Goal: Task Accomplishment & Management: Manage account settings

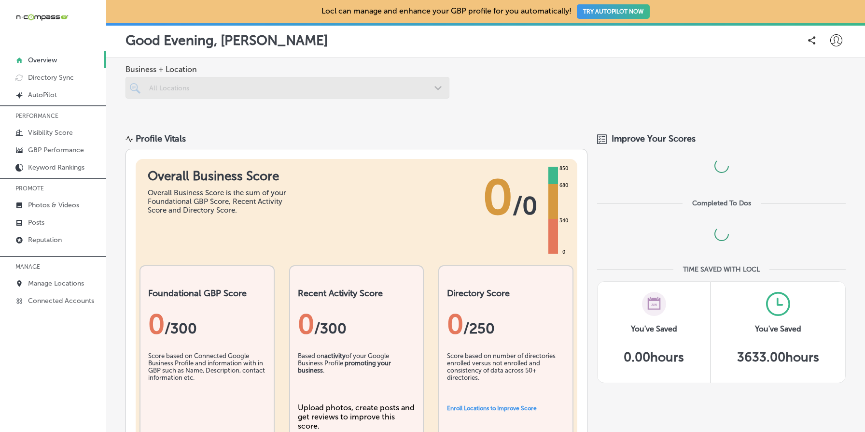
click at [838, 37] on icon at bounding box center [836, 40] width 12 height 12
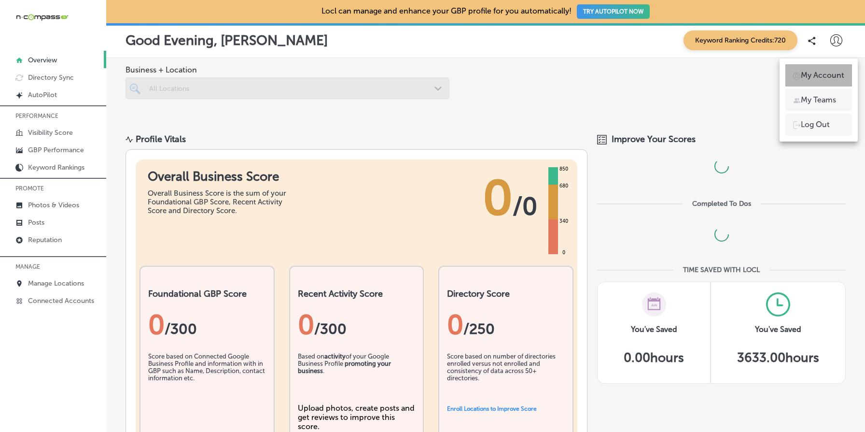
click at [838, 70] on p "My Account" at bounding box center [822, 76] width 43 height 12
select select "US"
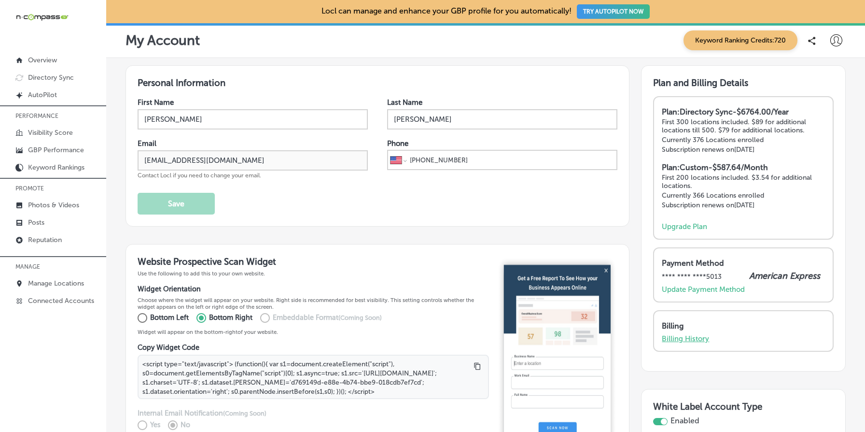
click at [696, 337] on p "Billing History" at bounding box center [685, 338] width 47 height 9
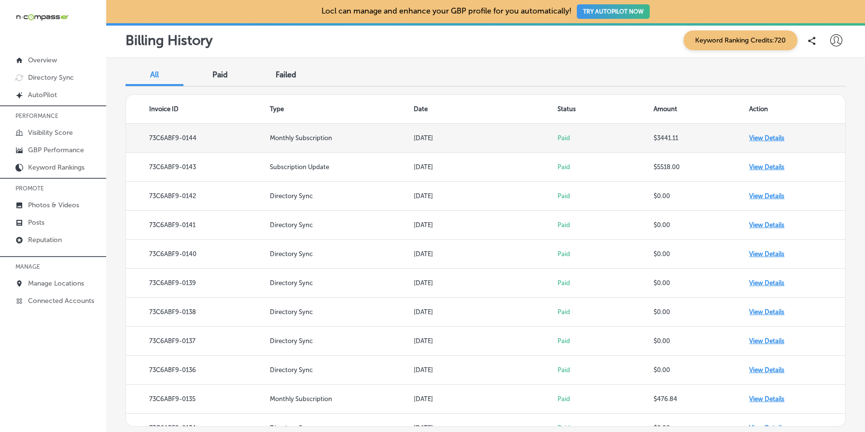
click at [770, 135] on td "View Details" at bounding box center [797, 138] width 96 height 29
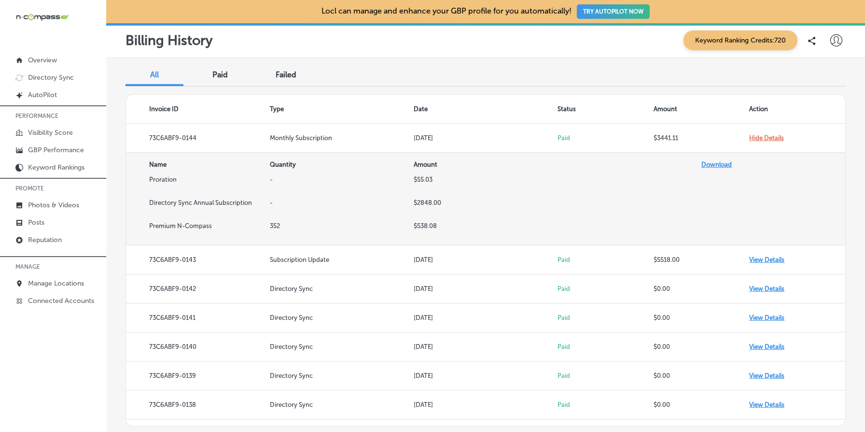
click at [162, 225] on td "Premium N-Compass" at bounding box center [198, 233] width 144 height 23
click at [273, 203] on td "-" at bounding box center [342, 210] width 144 height 23
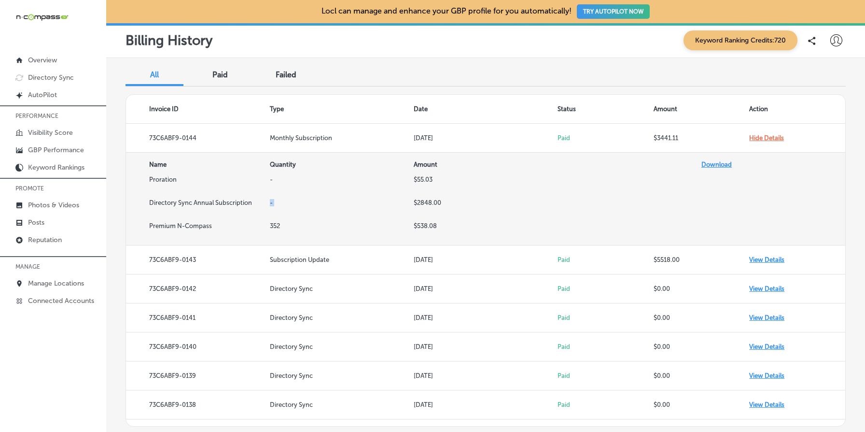
click at [273, 203] on td "-" at bounding box center [342, 210] width 144 height 23
click at [425, 203] on td "$2848.00" at bounding box center [486, 210] width 144 height 23
click at [276, 204] on td "-" at bounding box center [342, 210] width 144 height 23
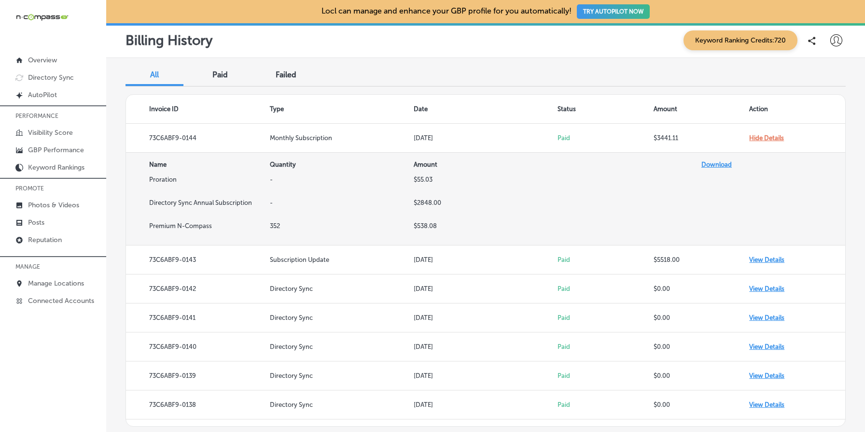
click at [276, 204] on td "-" at bounding box center [342, 210] width 144 height 23
click at [424, 202] on td "$2848.00" at bounding box center [486, 210] width 144 height 23
copy td "2848.00"
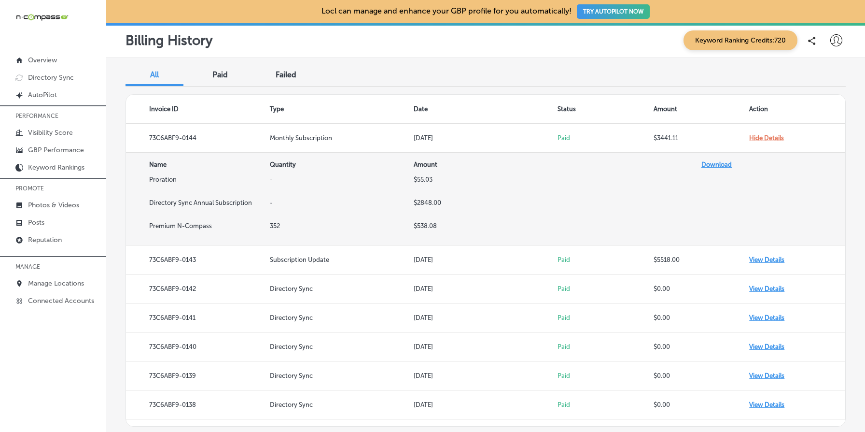
click at [667, 213] on td at bounding box center [630, 210] width 144 height 23
click at [281, 160] on th "Quantity" at bounding box center [342, 164] width 144 height 23
click at [448, 225] on td "$538.08" at bounding box center [486, 233] width 144 height 23
click at [270, 228] on td "352" at bounding box center [342, 233] width 144 height 23
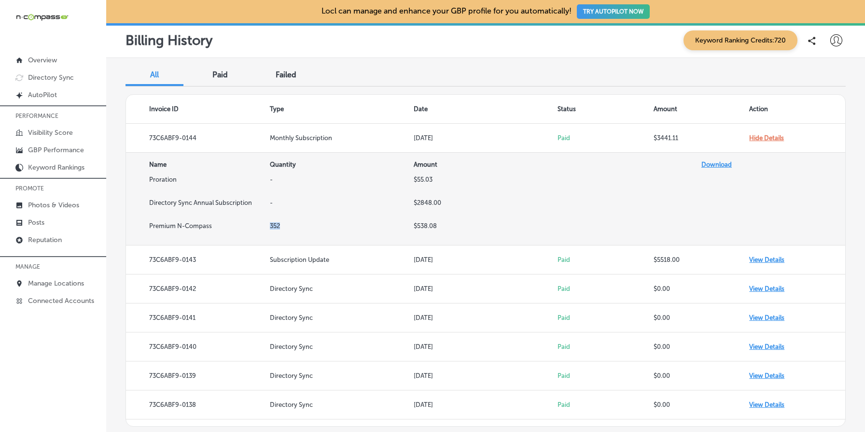
click at [270, 228] on td "352" at bounding box center [342, 233] width 144 height 23
click at [267, 201] on td "Directory Sync Annual Subscription" at bounding box center [198, 210] width 144 height 23
click at [269, 201] on td "Directory Sync Annual Subscription" at bounding box center [198, 210] width 144 height 23
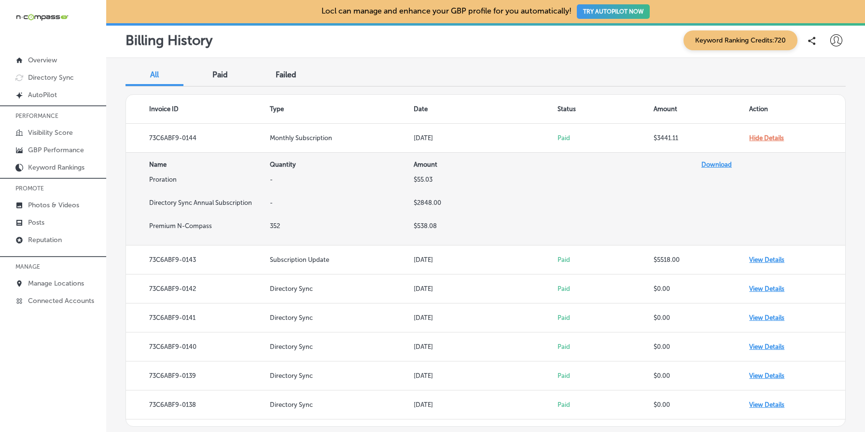
click at [270, 201] on td "-" at bounding box center [342, 210] width 144 height 23
click at [419, 198] on td "$55.03" at bounding box center [486, 187] width 144 height 23
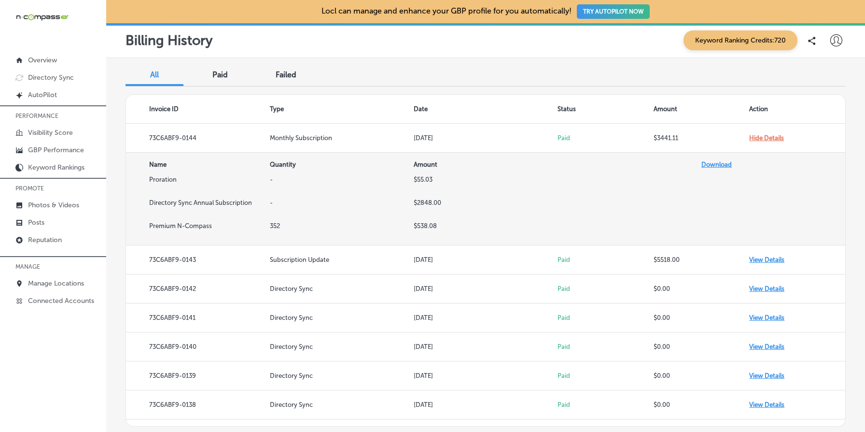
click at [422, 201] on td "$2848.00" at bounding box center [486, 210] width 144 height 23
click at [424, 178] on td "$55.03" at bounding box center [486, 187] width 144 height 23
click at [424, 201] on td "$2848.00" at bounding box center [486, 210] width 144 height 23
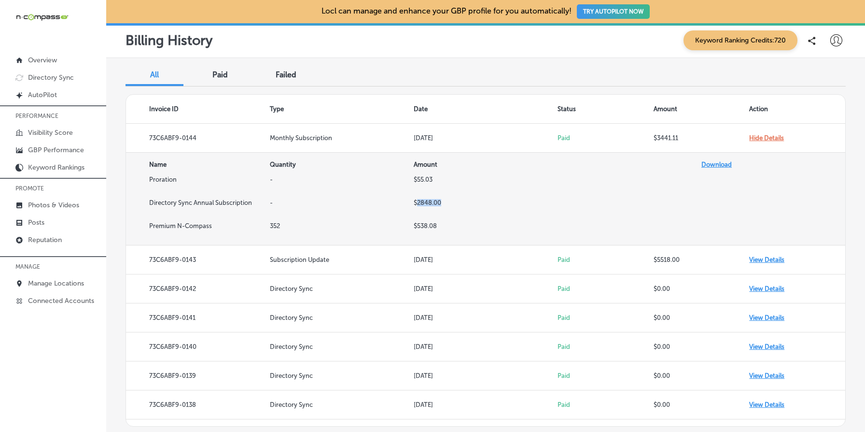
click at [424, 201] on td "$2848.00" at bounding box center [486, 210] width 144 height 23
click at [571, 200] on td at bounding box center [630, 210] width 144 height 23
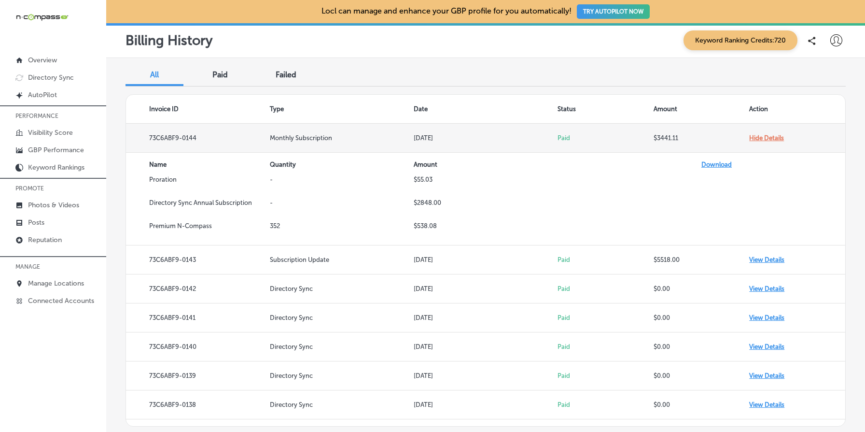
click at [766, 137] on td "Hide Details" at bounding box center [797, 138] width 96 height 29
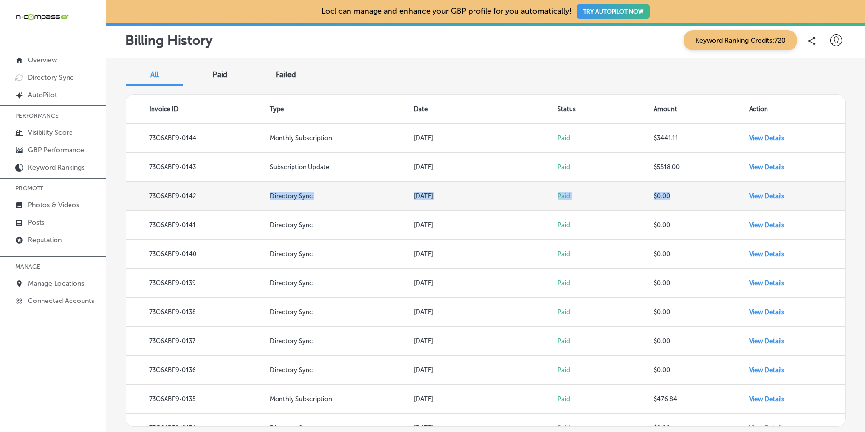
drag, startPoint x: 269, startPoint y: 196, endPoint x: 684, endPoint y: 194, distance: 414.7
click at [684, 194] on tr "73C6ABF9-0142 Directory Sync Jul 28, 2025 Paid $0.00 View Details" at bounding box center [485, 196] width 719 height 29
click at [775, 195] on td "View Details" at bounding box center [797, 196] width 96 height 29
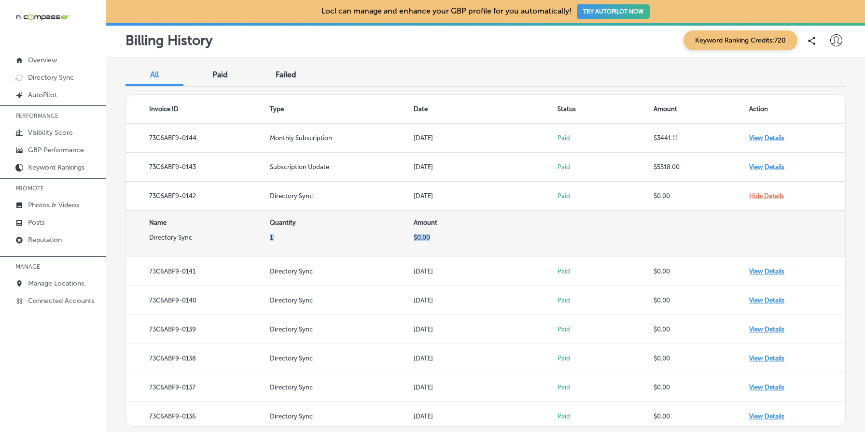
drag, startPoint x: 267, startPoint y: 237, endPoint x: 449, endPoint y: 242, distance: 182.1
click at [449, 242] on tr "Directory Sync 1 $0.00" at bounding box center [485, 245] width 719 height 23
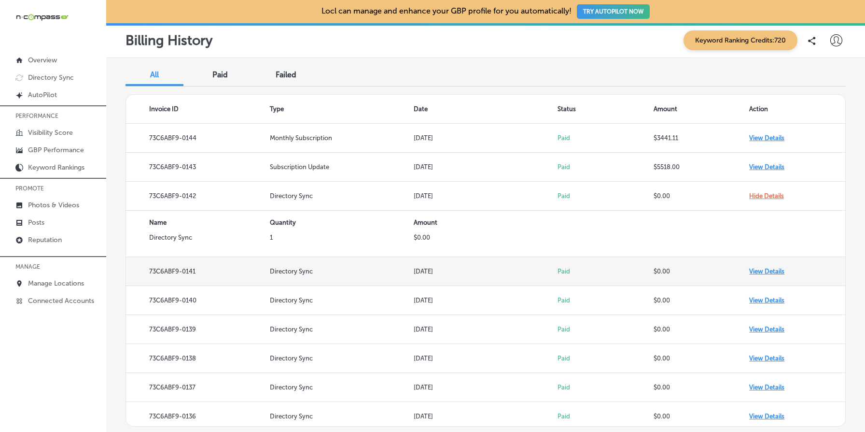
click at [757, 270] on td "View Details" at bounding box center [797, 271] width 96 height 29
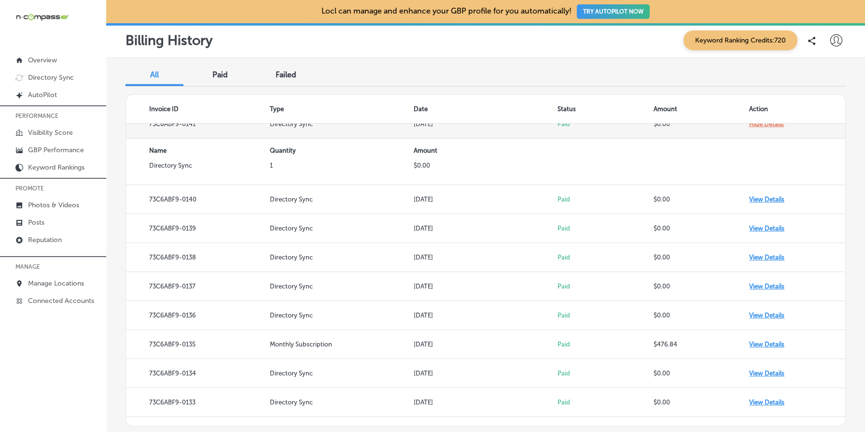
scroll to position [168, 0]
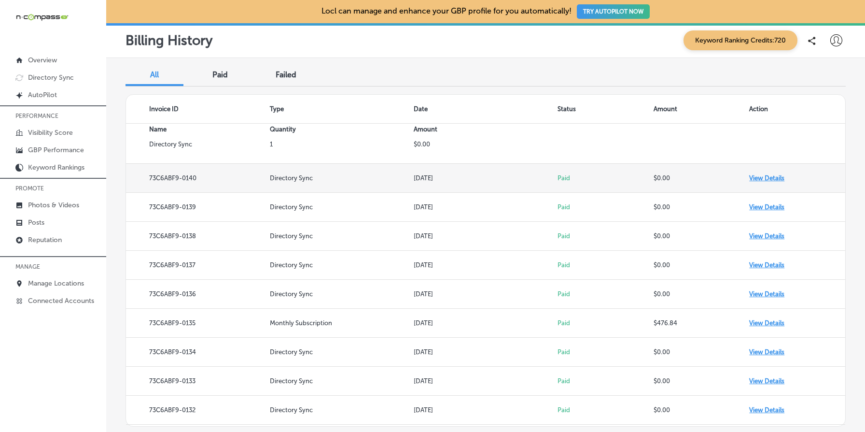
click at [780, 181] on td "View Details" at bounding box center [797, 178] width 96 height 29
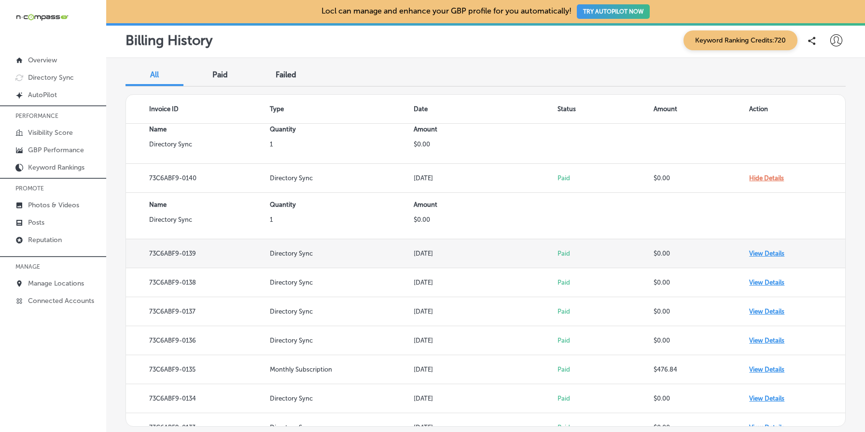
click at [764, 253] on td "View Details" at bounding box center [797, 253] width 96 height 29
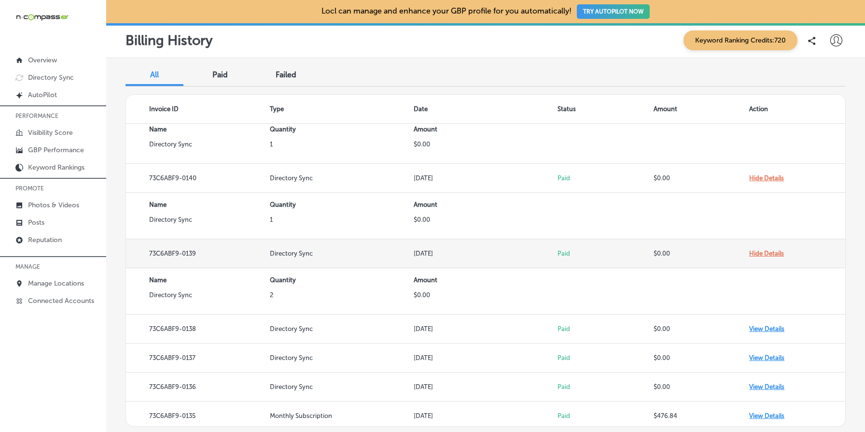
click at [764, 253] on td "Hide Details" at bounding box center [797, 253] width 96 height 29
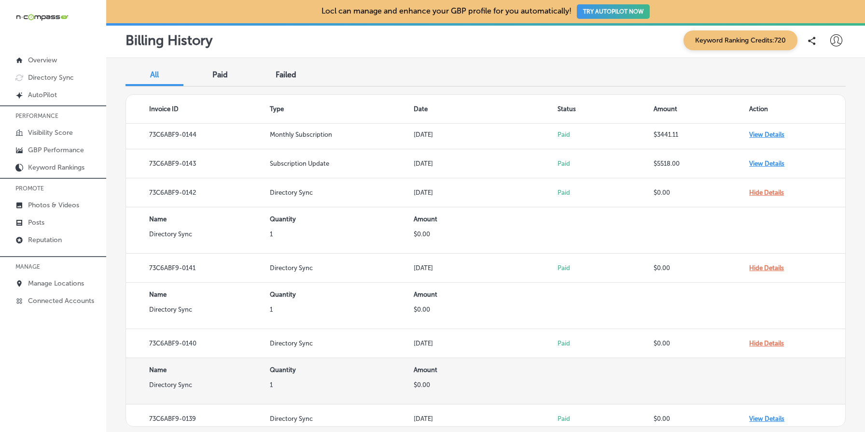
scroll to position [0, 0]
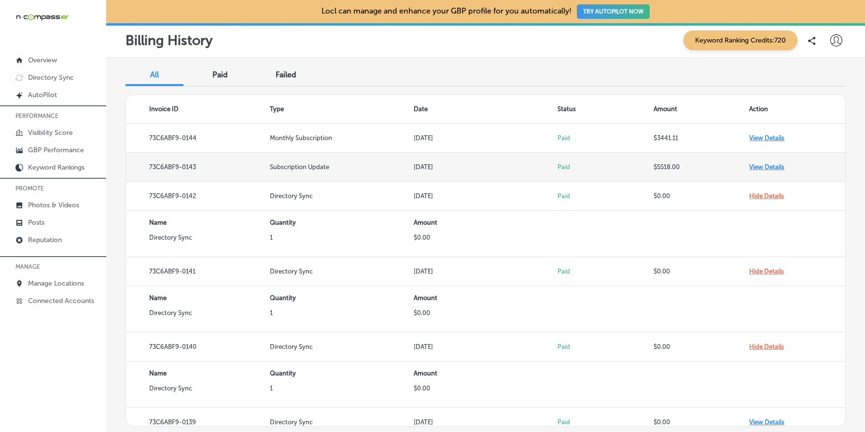
click at [775, 164] on td "View Details" at bounding box center [797, 167] width 96 height 29
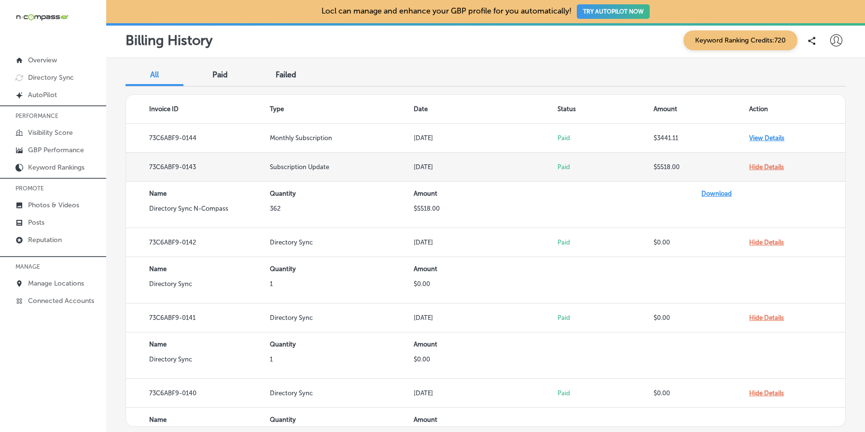
click at [775, 164] on td "Hide Details" at bounding box center [797, 167] width 96 height 29
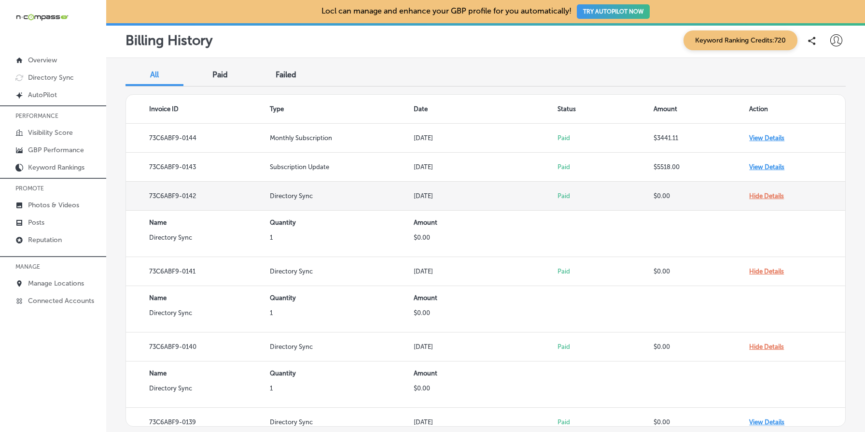
click at [778, 196] on td "Hide Details" at bounding box center [797, 196] width 96 height 29
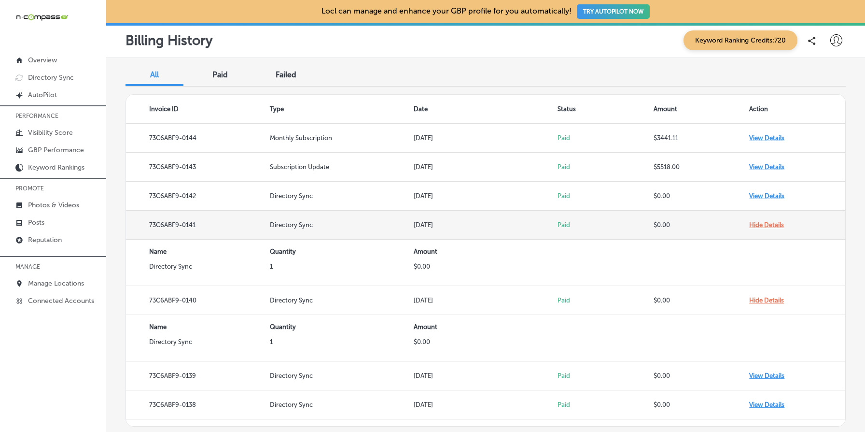
click at [778, 222] on td "Hide Details" at bounding box center [797, 224] width 96 height 29
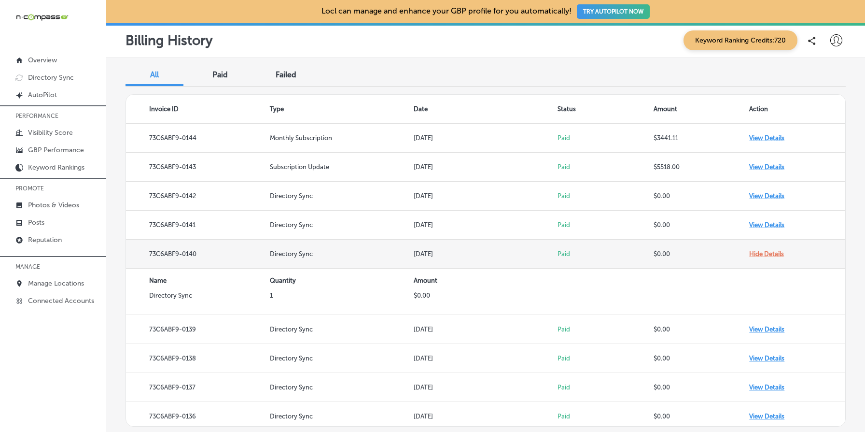
click at [778, 250] on td "Hide Details" at bounding box center [797, 253] width 96 height 29
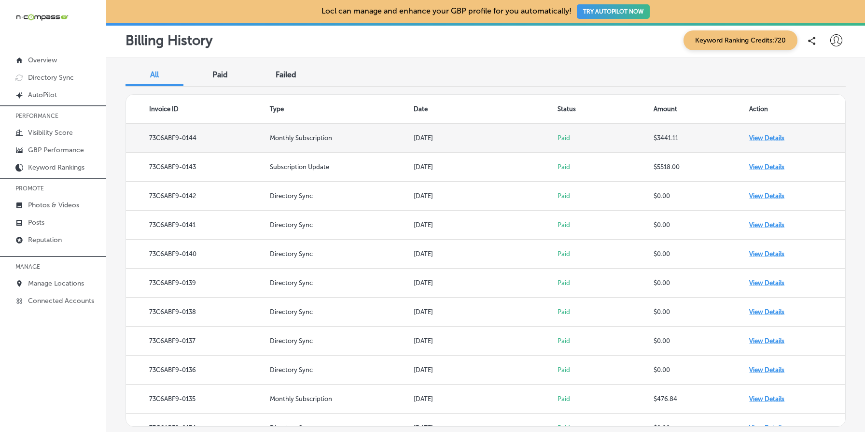
click at [772, 137] on td "View Details" at bounding box center [797, 138] width 96 height 29
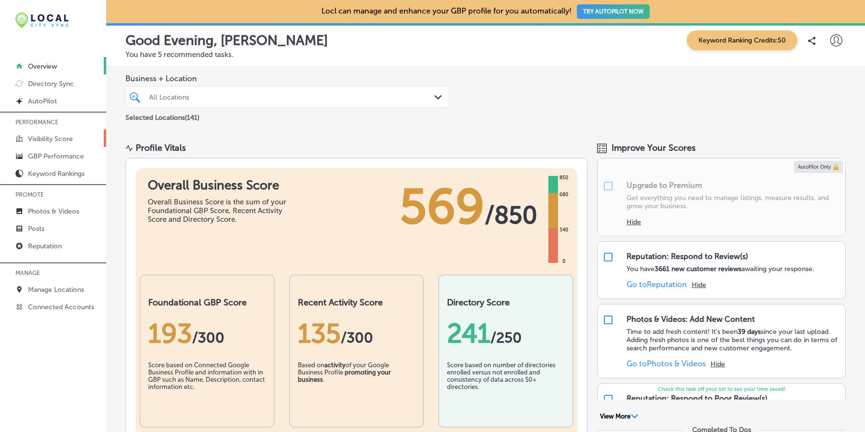
click at [64, 135] on p "Visibility Score" at bounding box center [50, 139] width 45 height 8
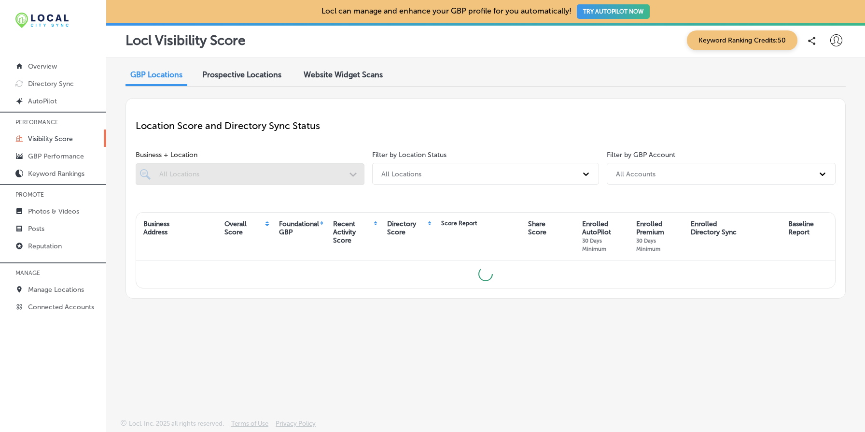
click at [355, 73] on span "Website Widget Scans" at bounding box center [343, 74] width 79 height 9
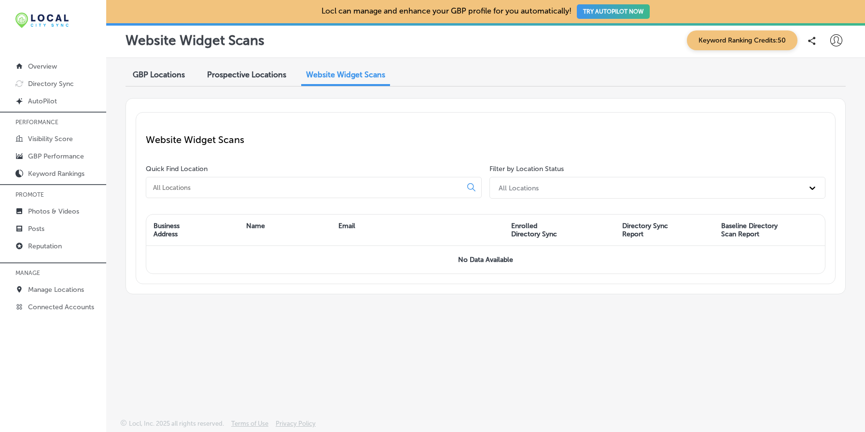
click at [839, 40] on icon at bounding box center [836, 40] width 12 height 12
click at [822, 73] on p "My Account" at bounding box center [822, 76] width 43 height 12
select select "US"
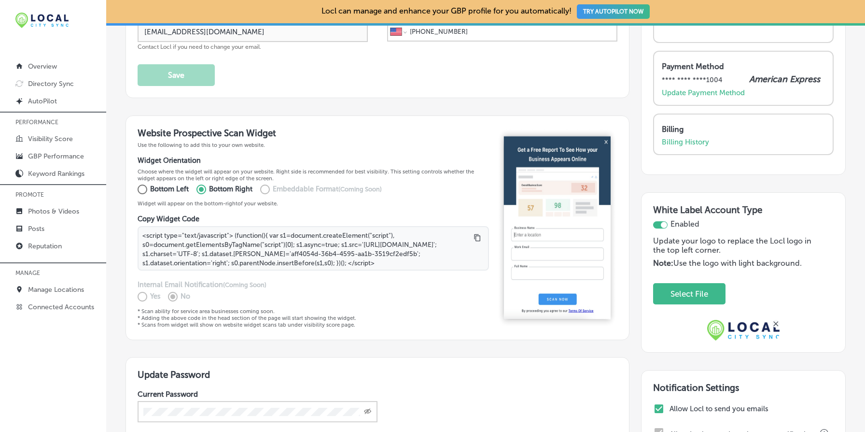
scroll to position [131, 0]
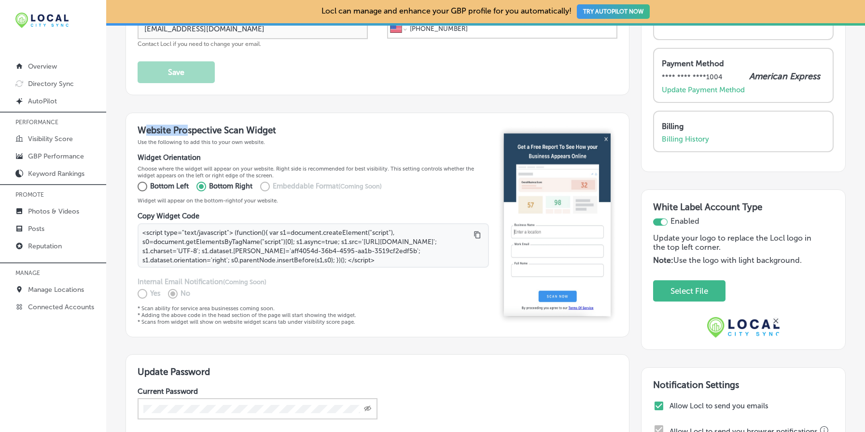
drag, startPoint x: 145, startPoint y: 131, endPoint x: 372, endPoint y: 201, distance: 237.5
click at [310, 161] on div "Website Prospective Scan Widget Use the following to add this to your own websi…" at bounding box center [313, 225] width 351 height 200
click at [392, 293] on div "Yes No" at bounding box center [313, 293] width 351 height 15
click at [64, 138] on p "Visibility Score" at bounding box center [50, 139] width 45 height 8
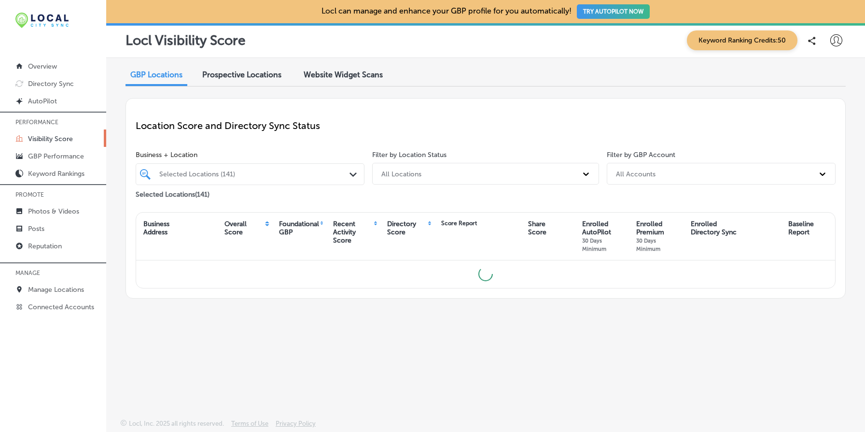
click at [335, 79] on div "Website Widget Scans" at bounding box center [343, 75] width 94 height 21
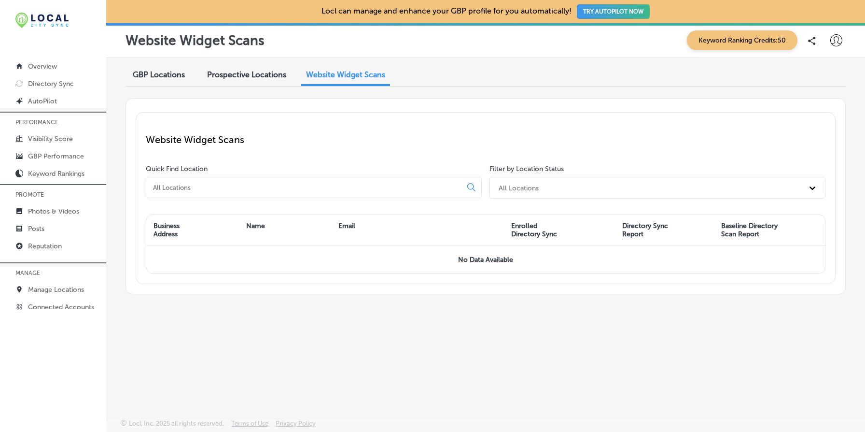
click at [840, 41] on icon at bounding box center [836, 40] width 12 height 12
click at [813, 73] on p "My Account" at bounding box center [822, 76] width 43 height 12
select select "US"
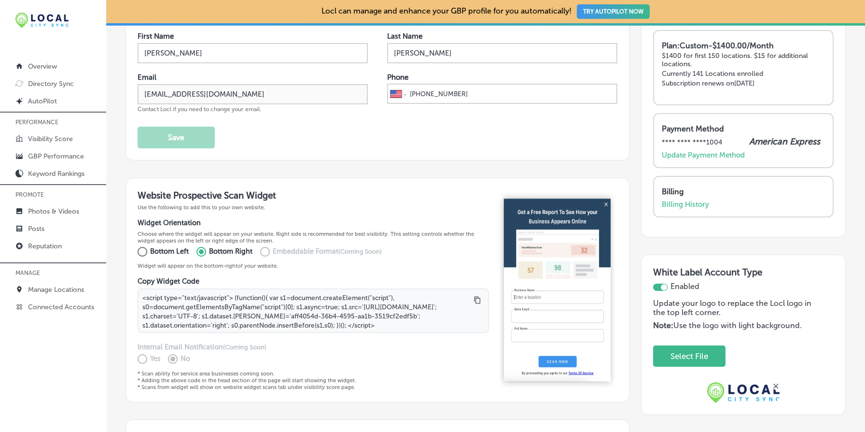
scroll to position [89, 0]
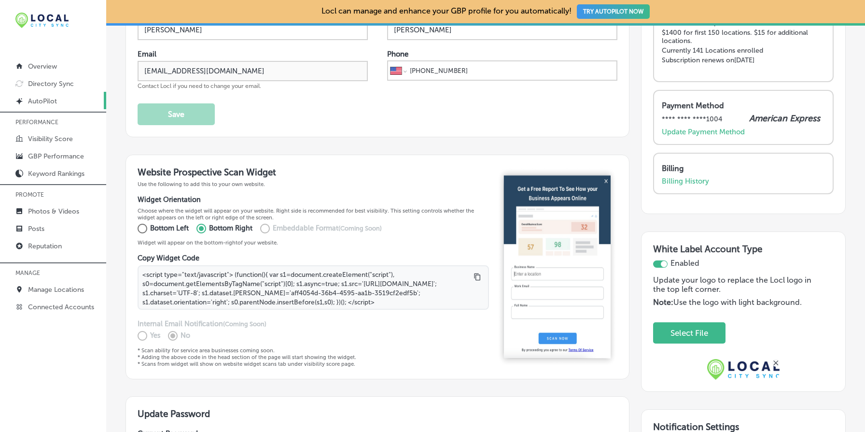
click at [60, 98] on link "Created by potrace 1.10, written by Peter Selinger 2001-2011 AutoPilot" at bounding box center [53, 100] width 106 height 17
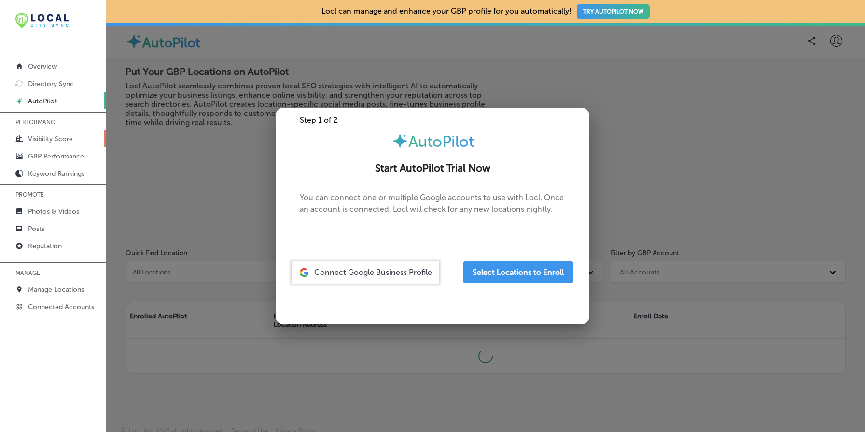
click at [56, 140] on p "Visibility Score" at bounding box center [50, 139] width 45 height 8
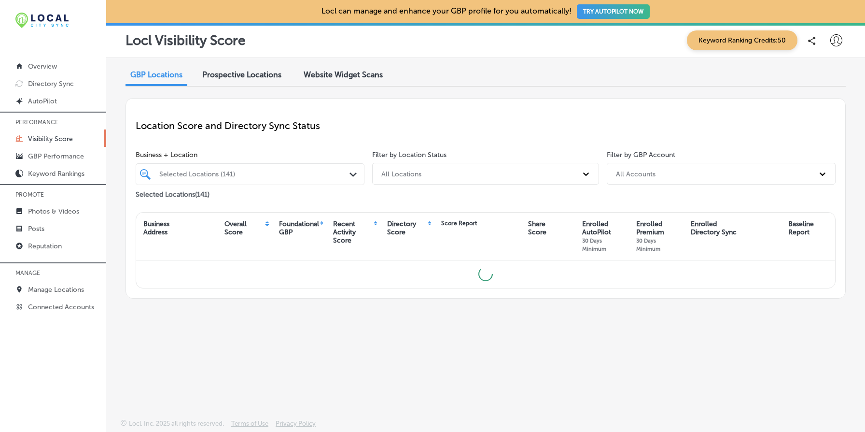
click at [360, 74] on span "Website Widget Scans" at bounding box center [343, 74] width 79 height 9
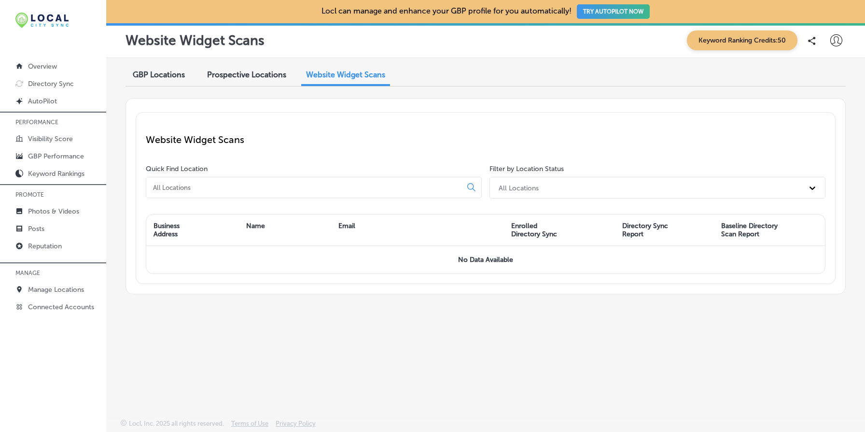
click at [835, 41] on icon at bounding box center [836, 40] width 12 height 12
click at [828, 69] on li "My Account" at bounding box center [818, 75] width 67 height 22
select select "US"
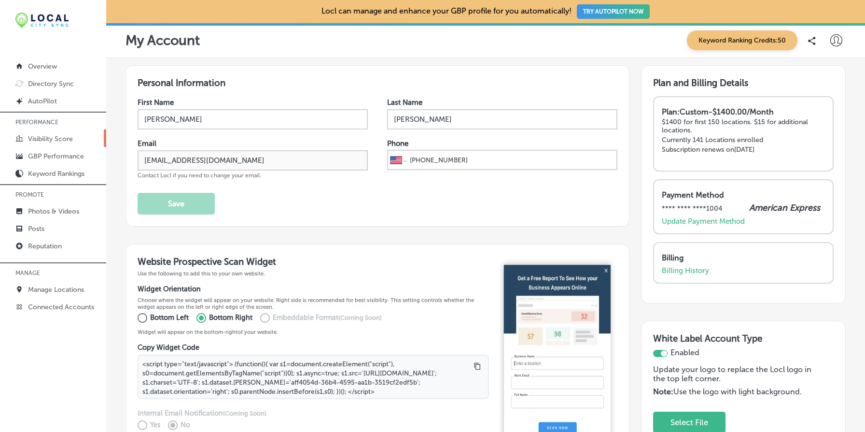
click at [46, 134] on link "Visibility Score" at bounding box center [53, 137] width 106 height 17
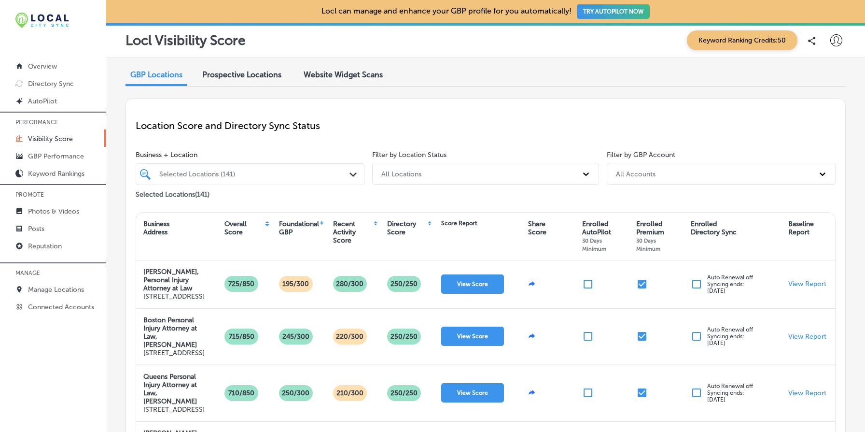
click at [357, 77] on span "Website Widget Scans" at bounding box center [343, 74] width 79 height 9
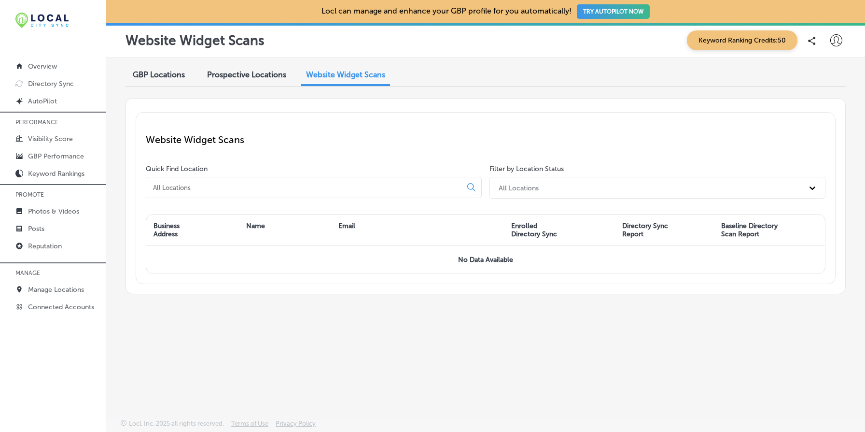
click at [844, 43] on div at bounding box center [836, 40] width 19 height 19
click at [816, 74] on p "My Account" at bounding box center [822, 76] width 43 height 12
select select "US"
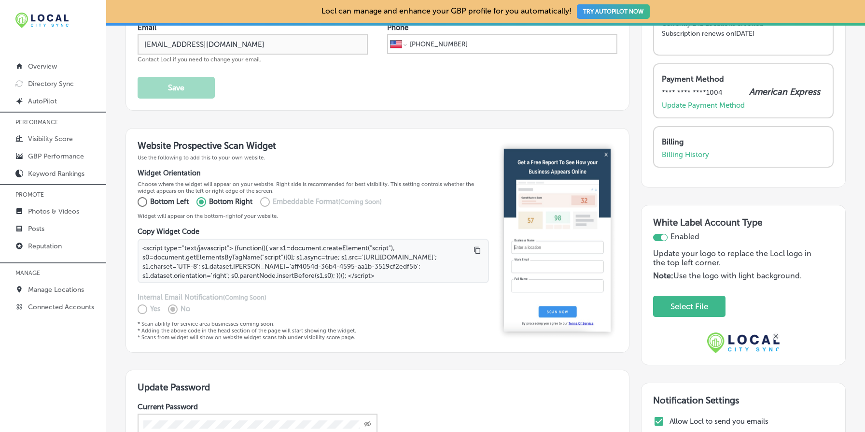
scroll to position [121, 0]
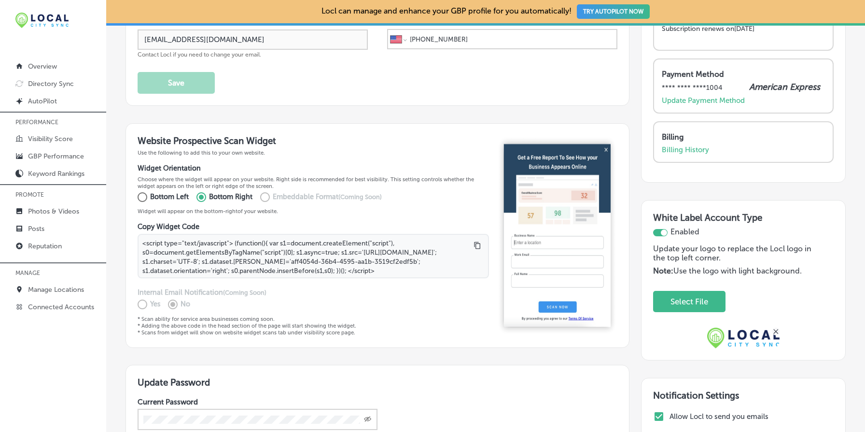
click at [552, 165] on img at bounding box center [557, 235] width 121 height 200
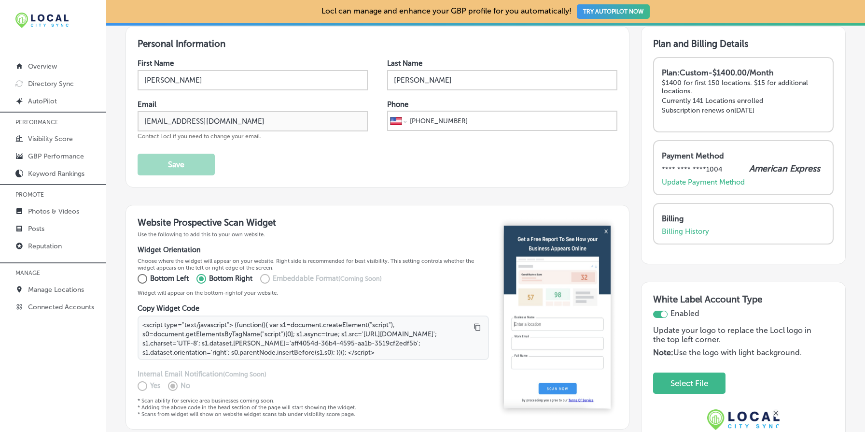
scroll to position [0, 0]
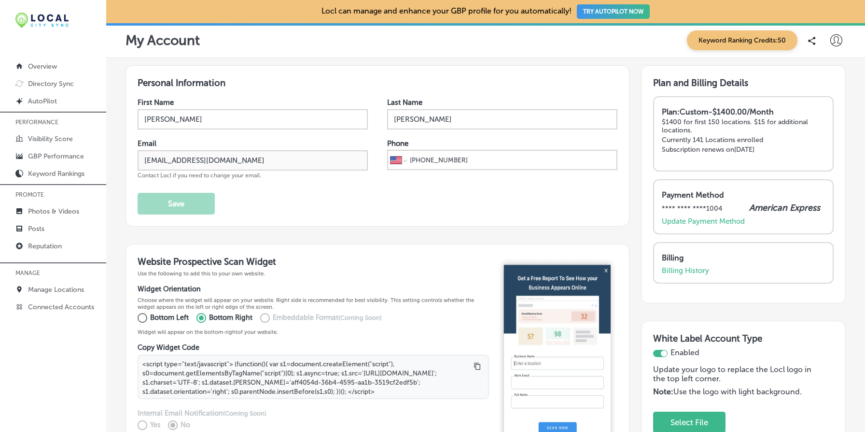
click at [816, 35] on div at bounding box center [811, 40] width 19 height 19
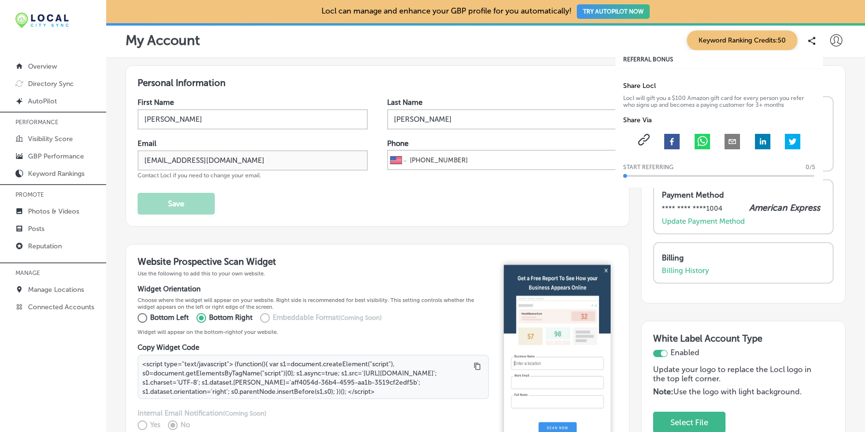
click at [841, 41] on icon at bounding box center [836, 40] width 12 height 12
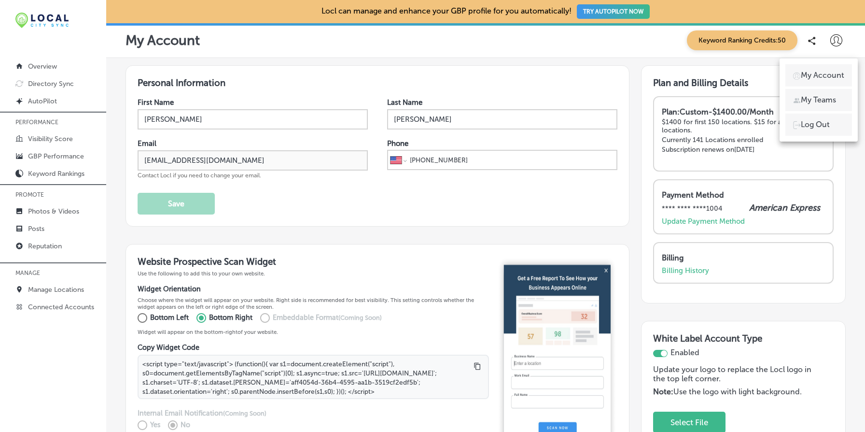
click at [826, 73] on p "My Account" at bounding box center [822, 76] width 43 height 12
click at [570, 240] on div at bounding box center [432, 216] width 865 height 432
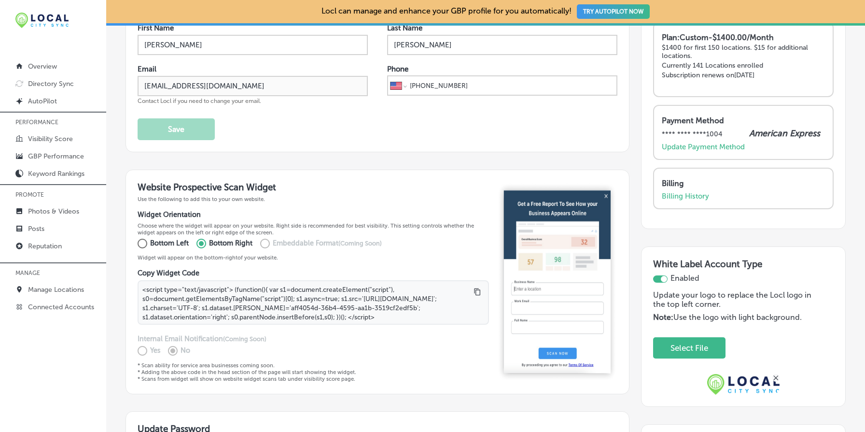
scroll to position [75, 0]
click at [192, 187] on h3 "Website Prospective Scan Widget" at bounding box center [313, 186] width 351 height 11
click at [58, 138] on p "Visibility Score" at bounding box center [50, 139] width 45 height 8
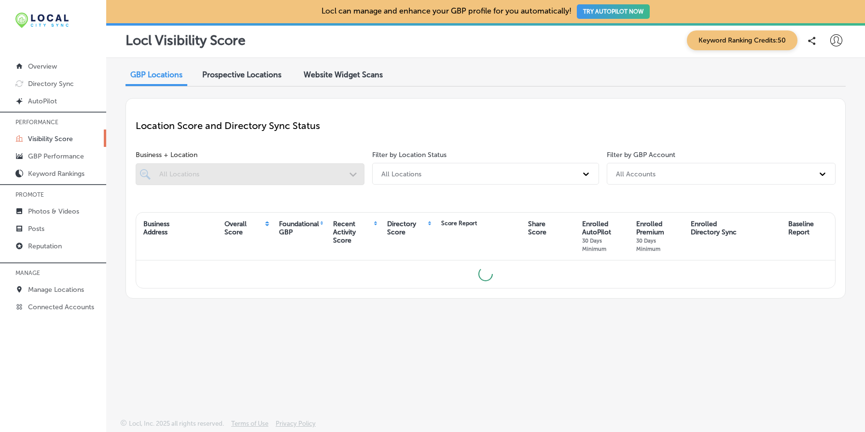
click at [363, 70] on span "Website Widget Scans" at bounding box center [343, 74] width 79 height 9
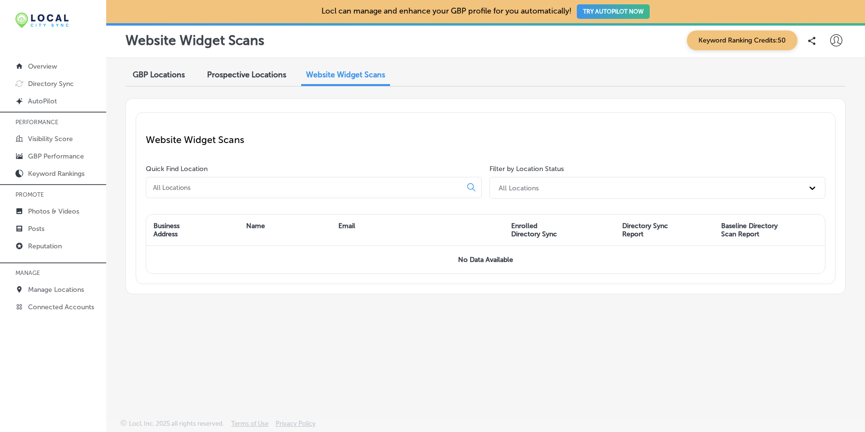
click at [834, 46] on div at bounding box center [836, 40] width 19 height 19
click at [822, 74] on p "My Account" at bounding box center [822, 76] width 43 height 12
select select "US"
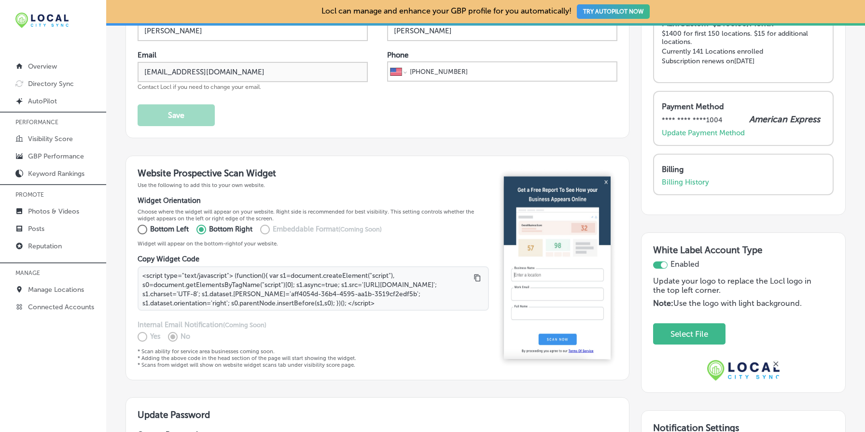
scroll to position [90, 0]
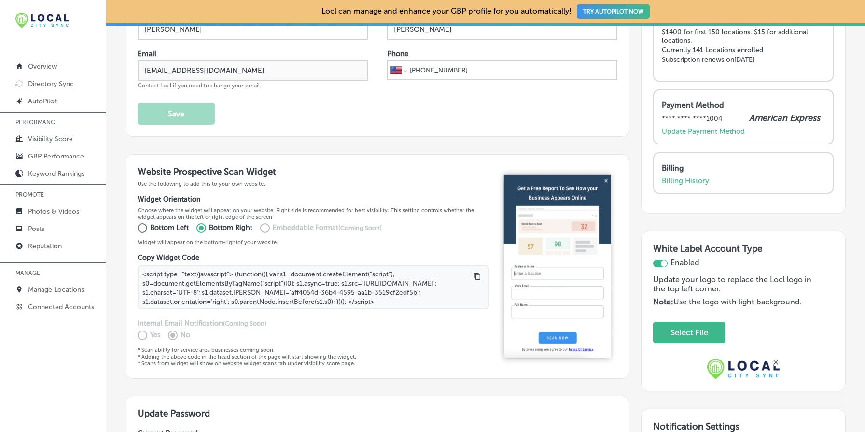
click at [168, 171] on h3 "Website Prospective Scan Widget" at bounding box center [313, 171] width 351 height 11
click at [345, 170] on h3 "Website Prospective Scan Widget" at bounding box center [313, 171] width 351 height 11
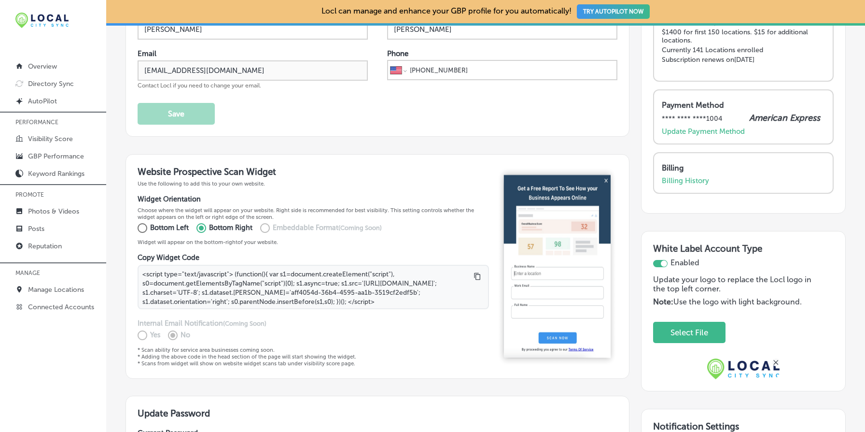
click at [345, 170] on h3 "Website Prospective Scan Widget" at bounding box center [313, 171] width 351 height 11
click at [686, 177] on p "Billing History" at bounding box center [685, 180] width 47 height 9
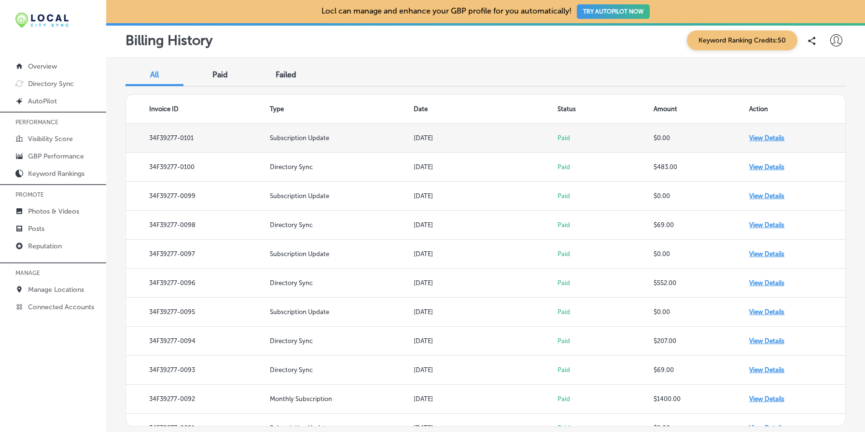
click at [767, 138] on td "View Details" at bounding box center [797, 138] width 96 height 29
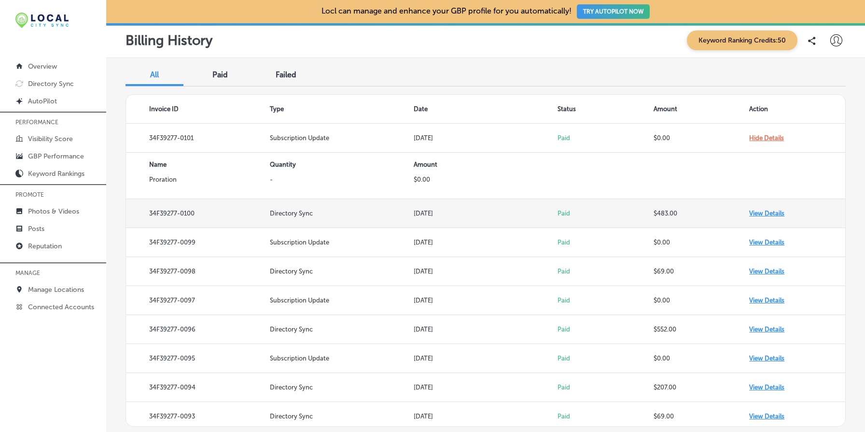
click at [756, 211] on td "View Details" at bounding box center [797, 213] width 96 height 29
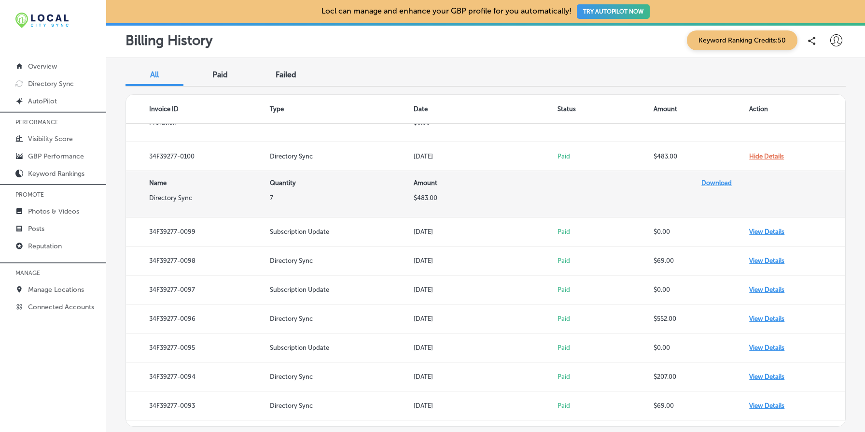
scroll to position [60, 0]
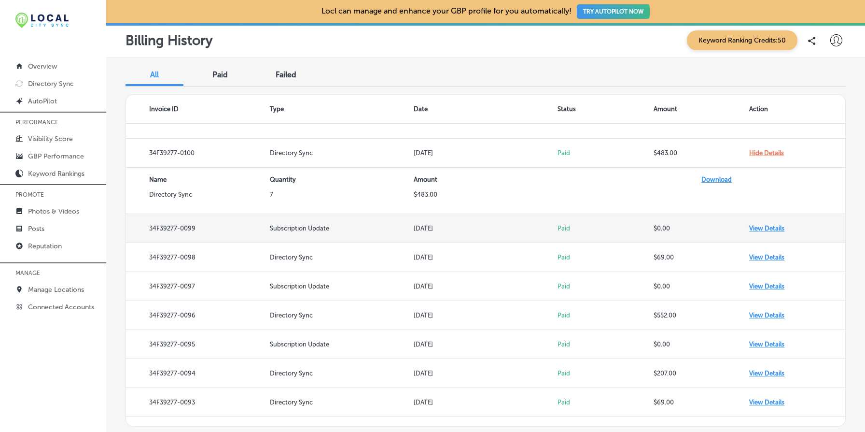
click at [756, 226] on td "View Details" at bounding box center [797, 228] width 96 height 29
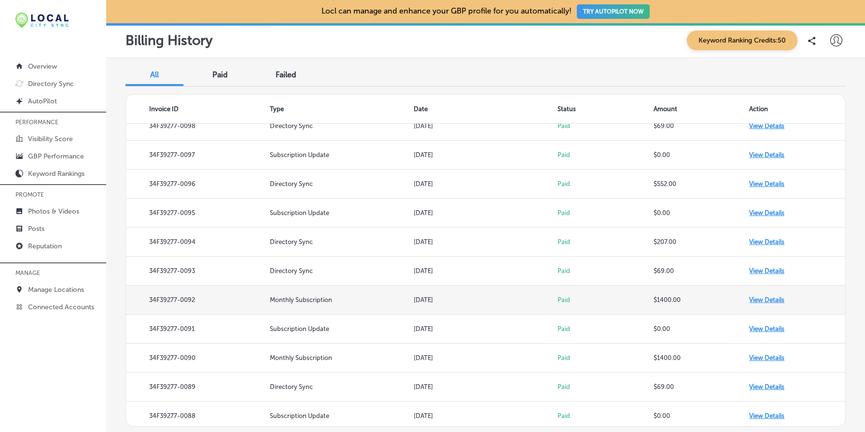
scroll to position [253, 0]
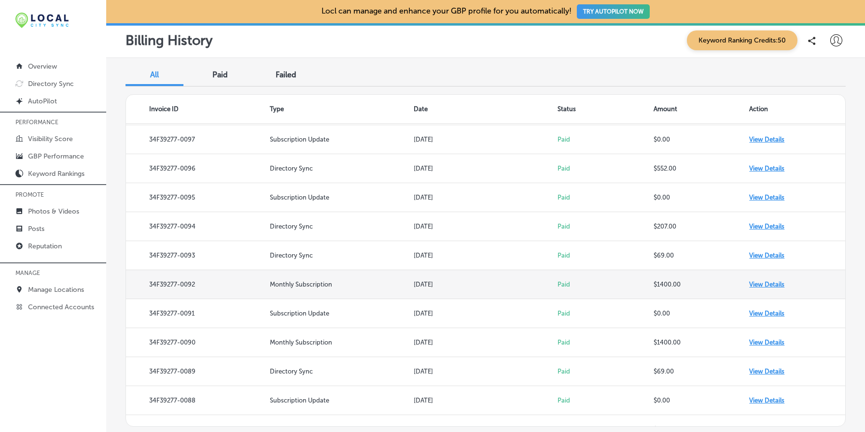
click at [771, 284] on td "View Details" at bounding box center [797, 284] width 96 height 29
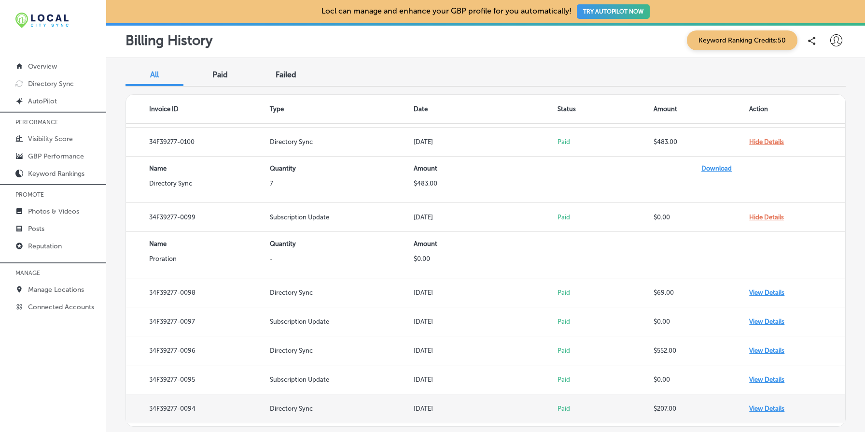
scroll to position [0, 0]
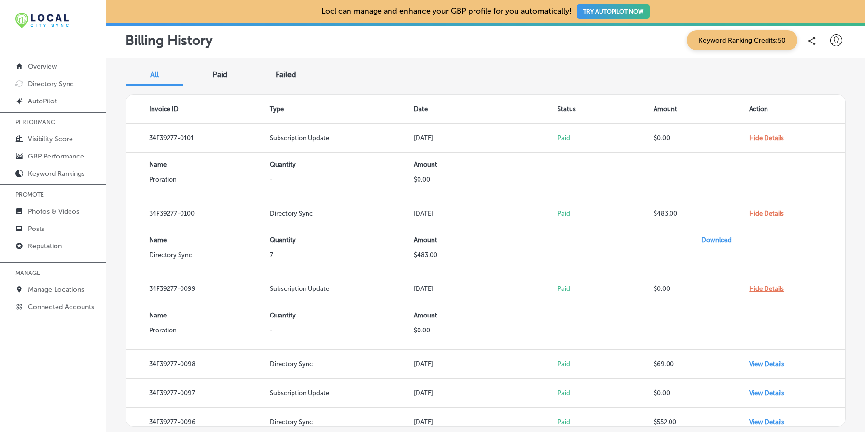
click at [839, 43] on icon at bounding box center [836, 40] width 12 height 12
click at [825, 76] on p "My Account" at bounding box center [822, 76] width 43 height 12
select select "US"
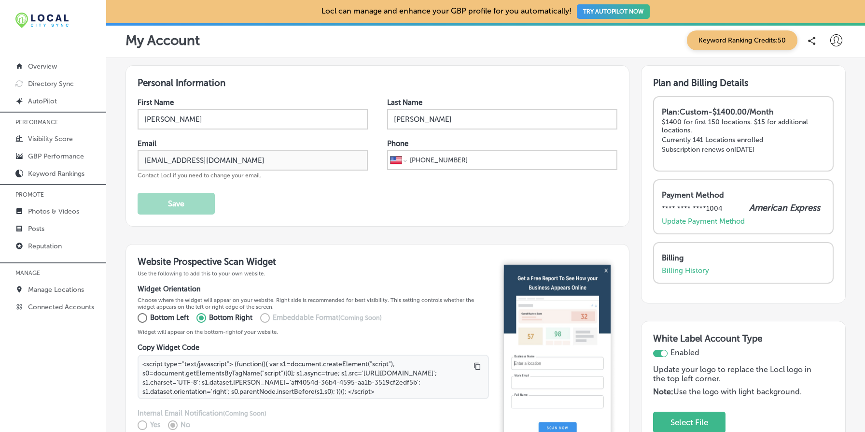
click at [675, 123] on p "$1400 for first 150 locations. $15 for additional locations." at bounding box center [743, 126] width 163 height 16
click at [736, 122] on p "$1400 for first 150 locations. $15 for additional locations." at bounding box center [743, 126] width 163 height 16
click at [785, 121] on p "$1400 for first 150 locations. $15 for additional locations." at bounding box center [743, 126] width 163 height 16
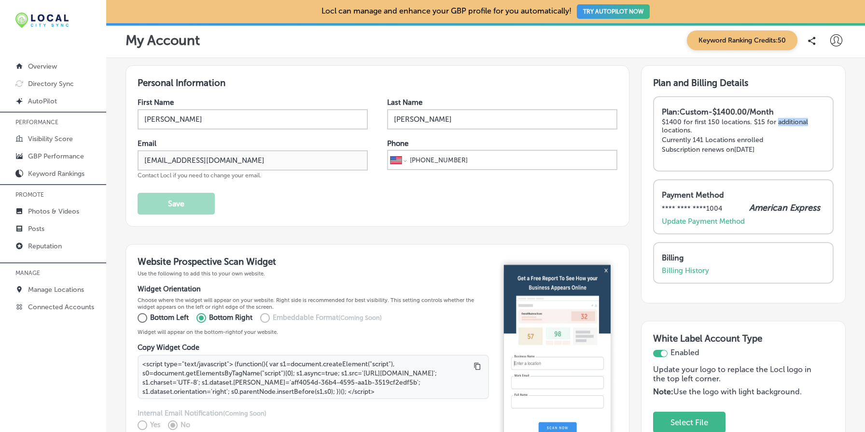
click at [785, 121] on p "$1400 for first 150 locations. $15 for additional locations." at bounding box center [743, 126] width 163 height 16
click at [702, 138] on p "Currently 141 Locations enrolled" at bounding box center [743, 140] width 163 height 8
click at [766, 128] on p "$1400 for first 150 locations. $15 for additional locations." at bounding box center [743, 126] width 163 height 16
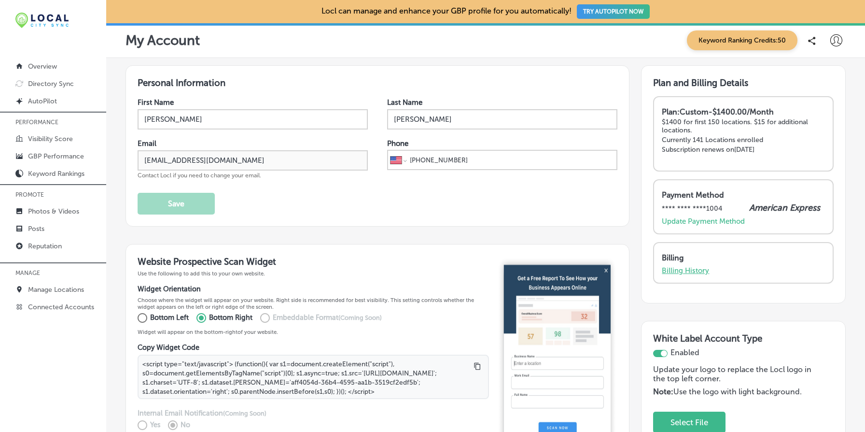
click at [693, 268] on p "Billing History" at bounding box center [685, 270] width 47 height 9
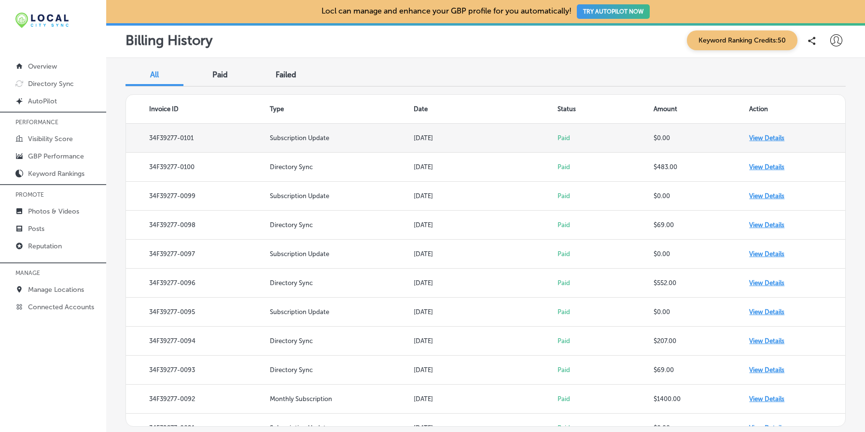
click at [772, 137] on td "View Details" at bounding box center [797, 138] width 96 height 29
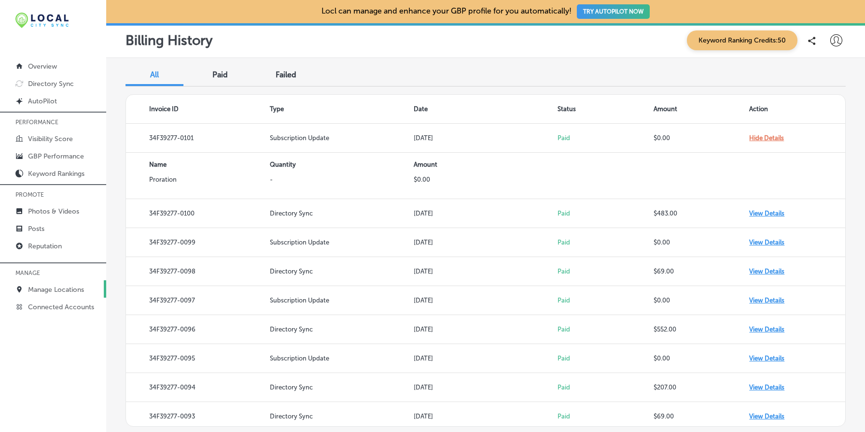
click at [84, 282] on link "Manage Locations" at bounding box center [53, 288] width 106 height 17
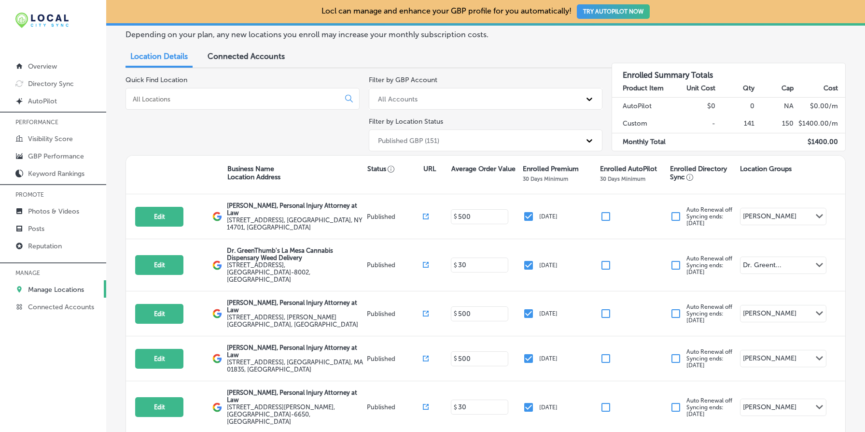
scroll to position [65, 0]
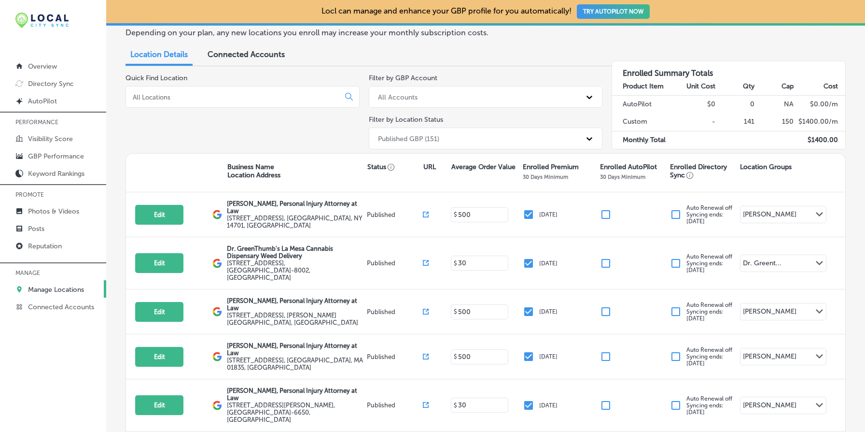
click at [788, 121] on td "150" at bounding box center [774, 122] width 39 height 18
click at [789, 118] on td "150" at bounding box center [774, 122] width 39 height 18
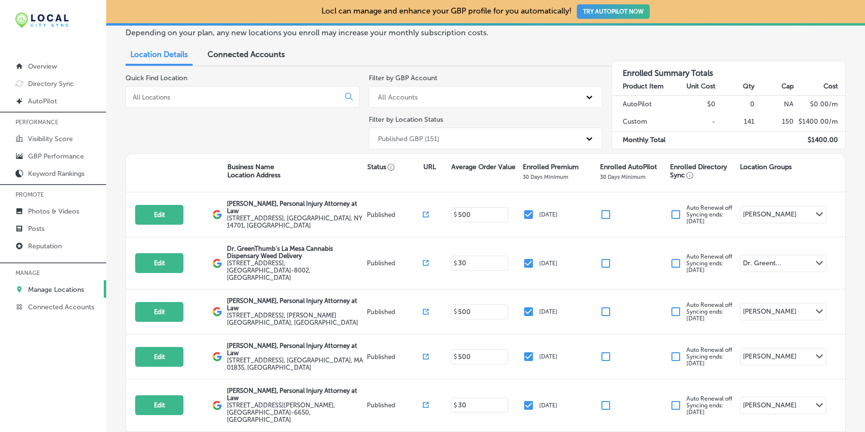
click at [786, 122] on td "150" at bounding box center [774, 122] width 39 height 18
click at [748, 120] on td "141" at bounding box center [735, 122] width 39 height 18
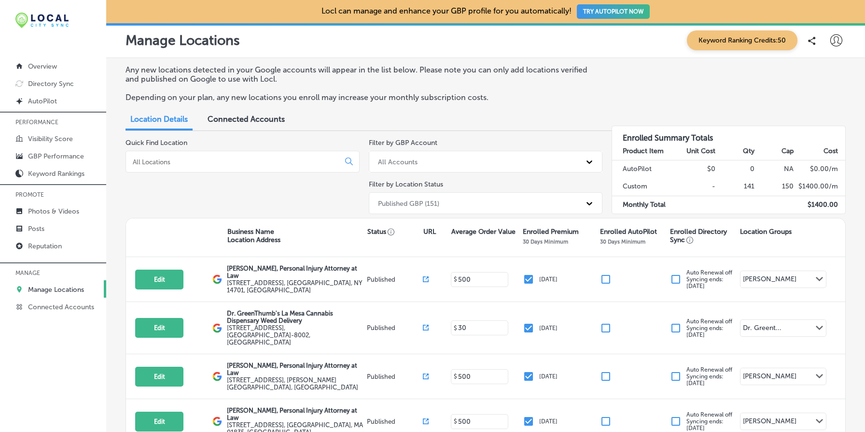
click at [838, 42] on icon at bounding box center [836, 40] width 12 height 12
click at [826, 73] on p "My Account" at bounding box center [822, 76] width 43 height 12
select select "US"
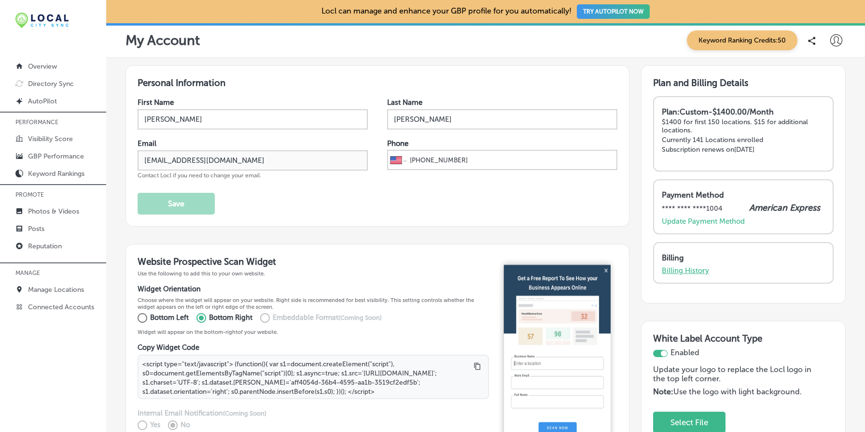
click at [689, 267] on p "Billing History" at bounding box center [685, 270] width 47 height 9
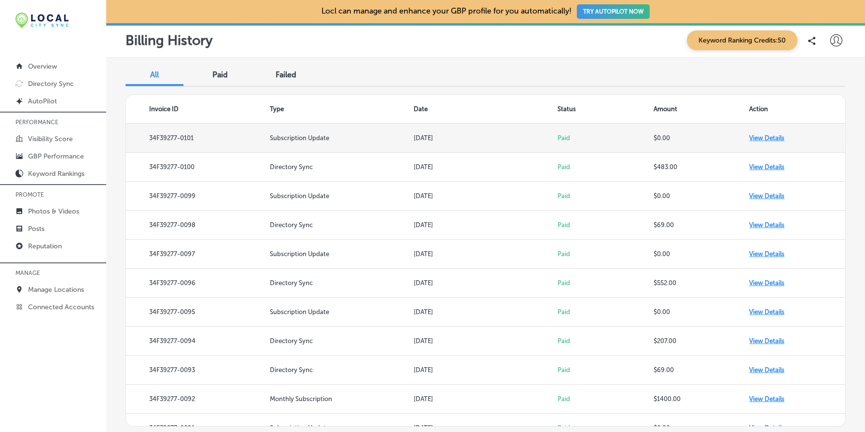
click at [771, 135] on td "View Details" at bounding box center [797, 138] width 96 height 29
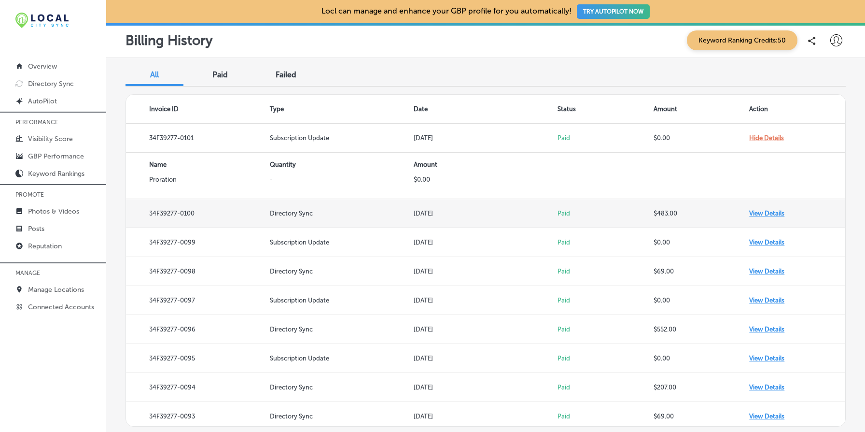
click at [758, 211] on td "View Details" at bounding box center [797, 213] width 96 height 29
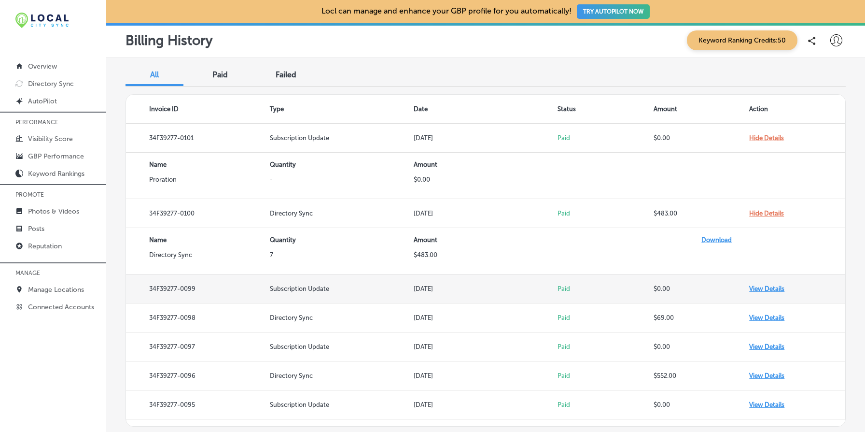
click at [765, 285] on td "View Details" at bounding box center [797, 288] width 96 height 29
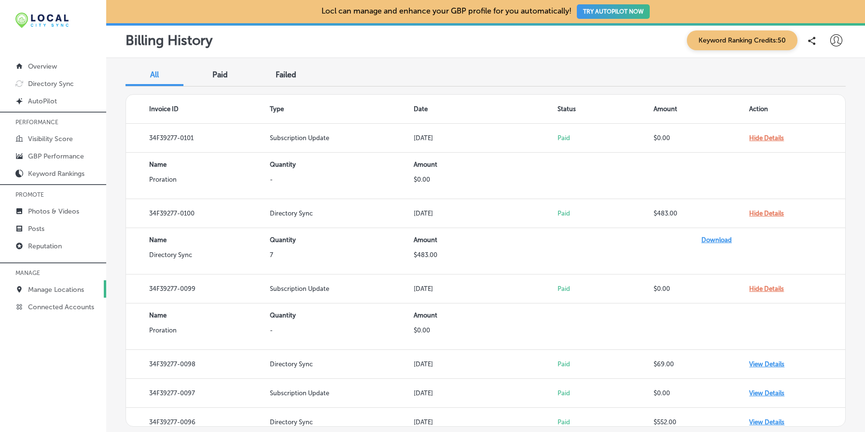
click at [71, 286] on p "Manage Locations" at bounding box center [56, 289] width 56 height 8
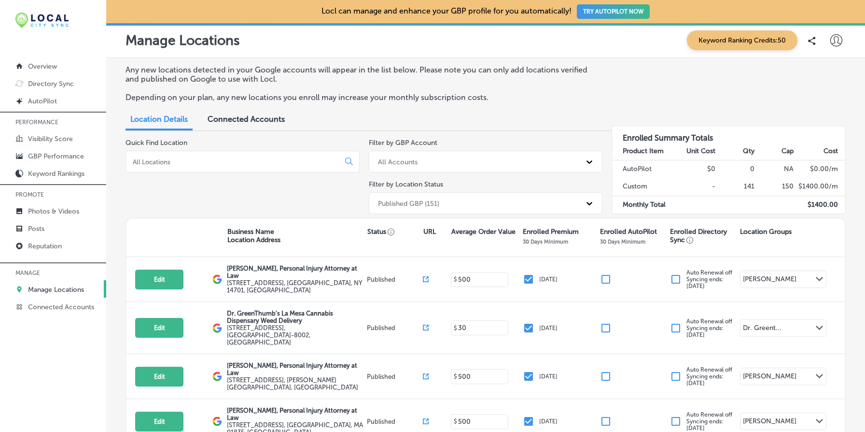
click at [837, 46] on div at bounding box center [836, 40] width 19 height 19
click at [686, 108] on div at bounding box center [432, 216] width 865 height 432
click at [838, 38] on icon at bounding box center [836, 40] width 12 height 12
click at [827, 77] on p "My Account" at bounding box center [822, 76] width 43 height 12
select select "US"
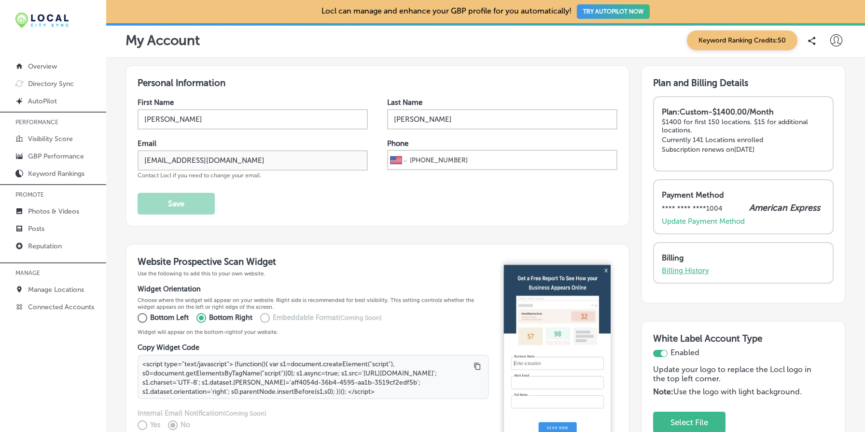
click at [697, 269] on p "Billing History" at bounding box center [685, 270] width 47 height 9
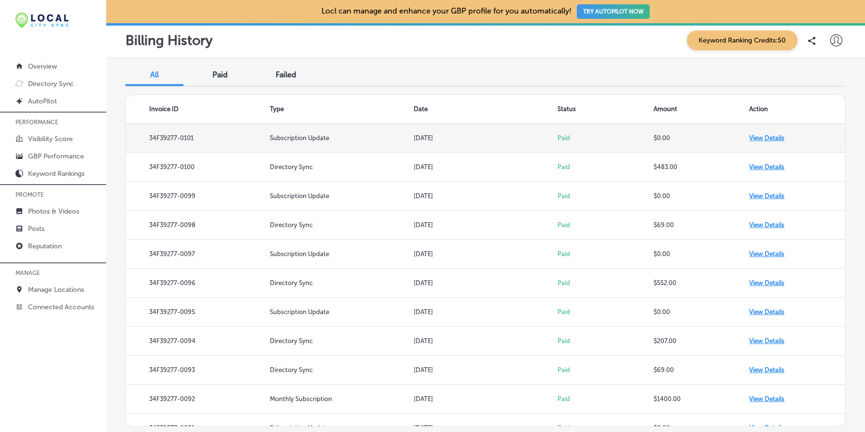
click at [769, 137] on td "View Details" at bounding box center [797, 138] width 96 height 29
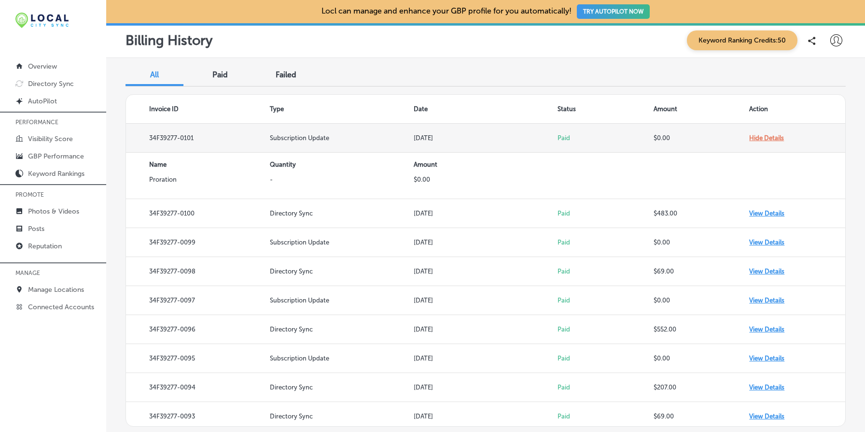
click at [769, 137] on td "Hide Details" at bounding box center [797, 138] width 96 height 29
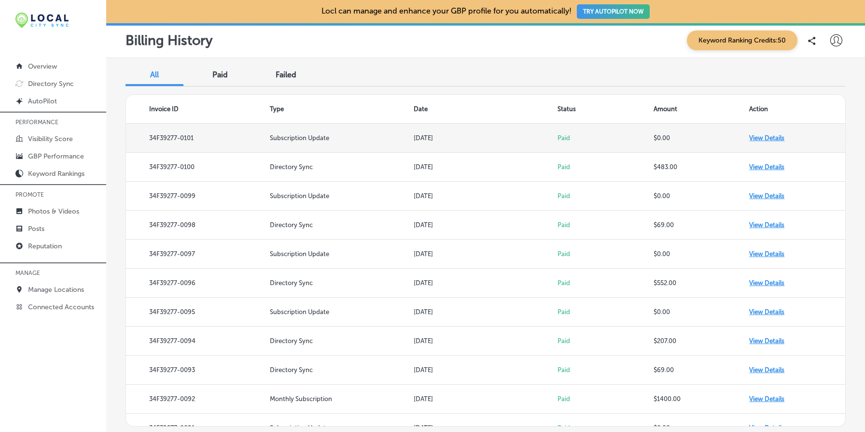
click at [769, 137] on td "View Details" at bounding box center [797, 138] width 96 height 29
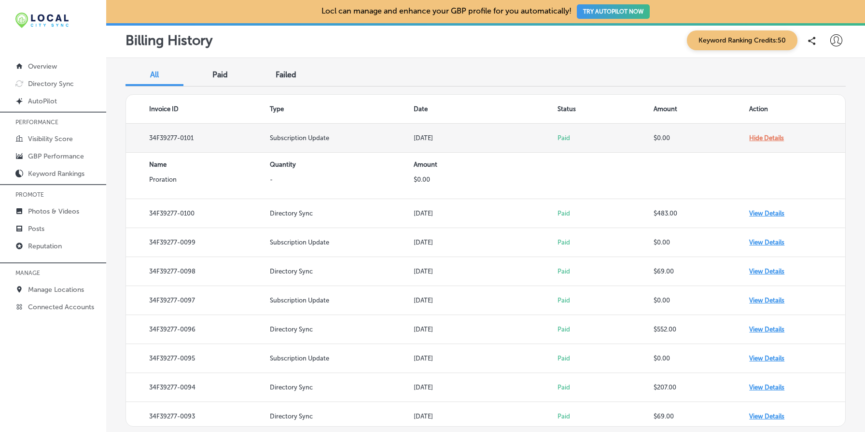
click at [769, 137] on td "Hide Details" at bounding box center [797, 138] width 96 height 29
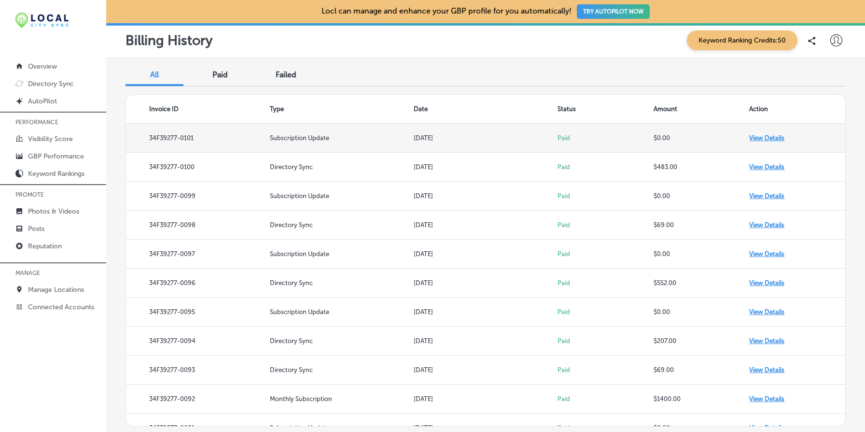
click at [773, 140] on td "View Details" at bounding box center [797, 138] width 96 height 29
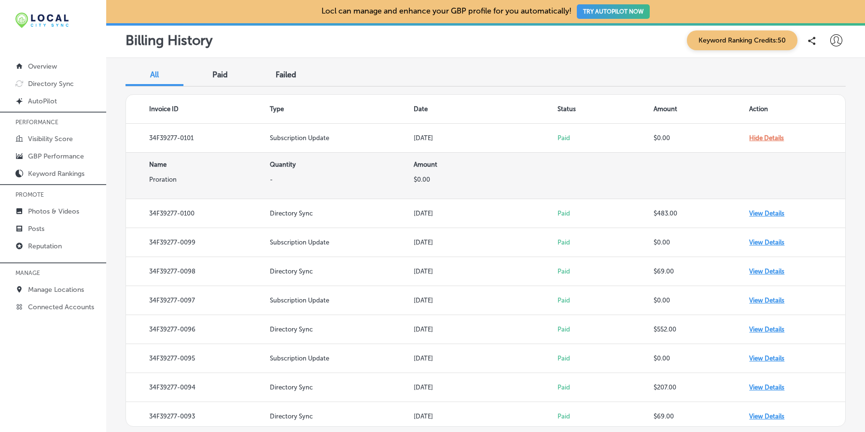
click at [161, 181] on td "Proration" at bounding box center [198, 187] width 144 height 23
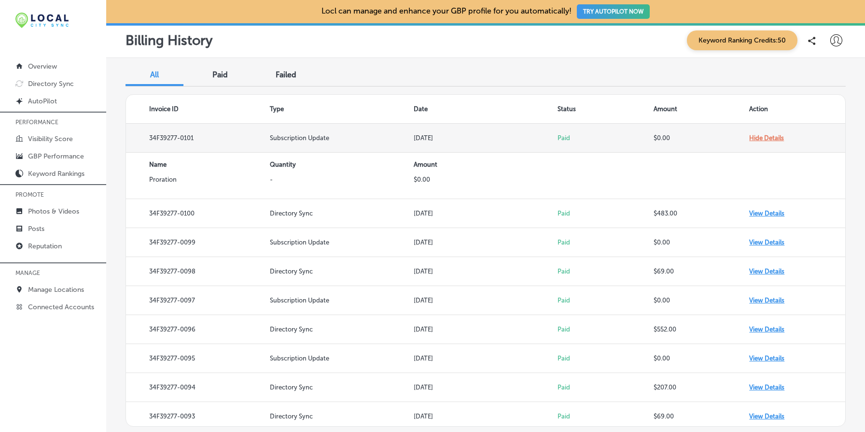
click at [280, 140] on td "Subscription Update" at bounding box center [342, 138] width 144 height 29
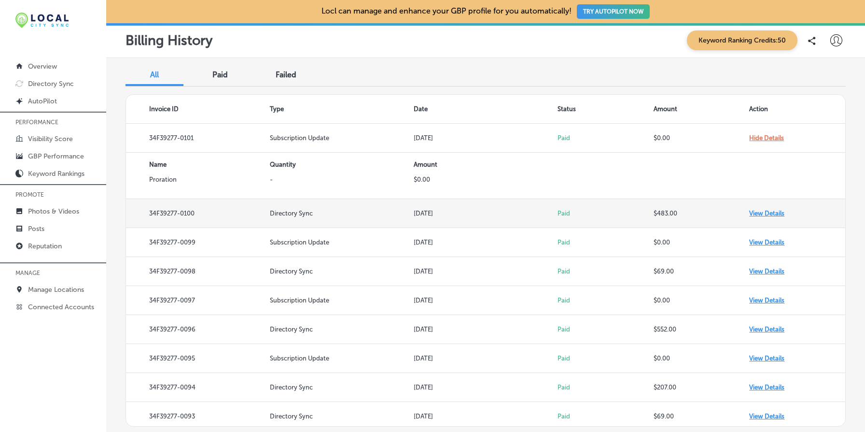
click at [293, 215] on td "Directory Sync" at bounding box center [342, 213] width 144 height 29
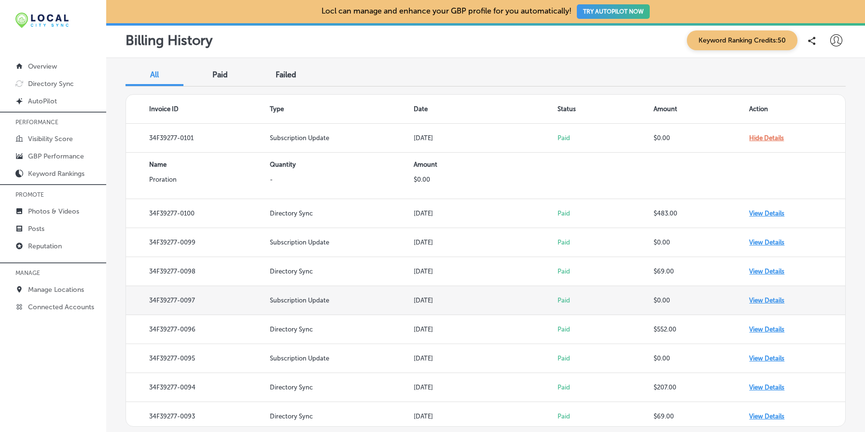
click at [294, 301] on td "Subscription Update" at bounding box center [342, 300] width 144 height 29
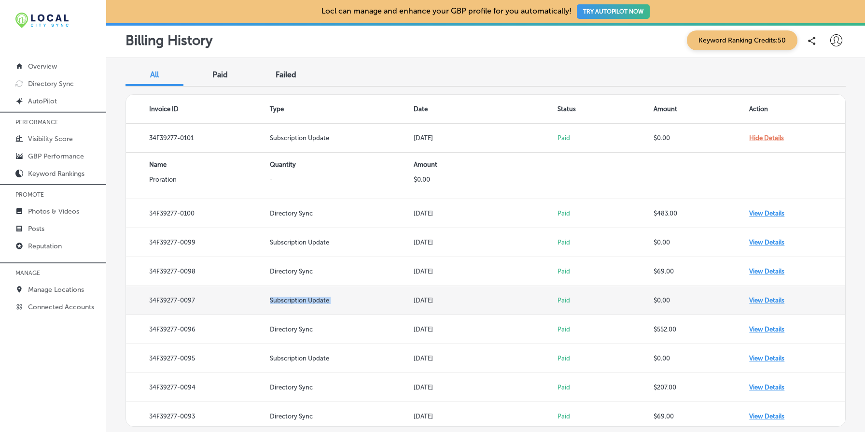
click at [294, 301] on td "Subscription Update" at bounding box center [342, 300] width 144 height 29
click at [777, 297] on td "View Details" at bounding box center [797, 300] width 96 height 29
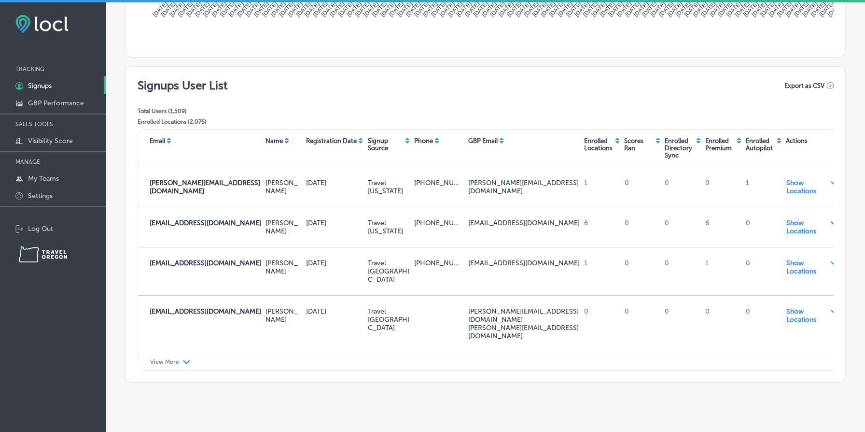
scroll to position [317, 0]
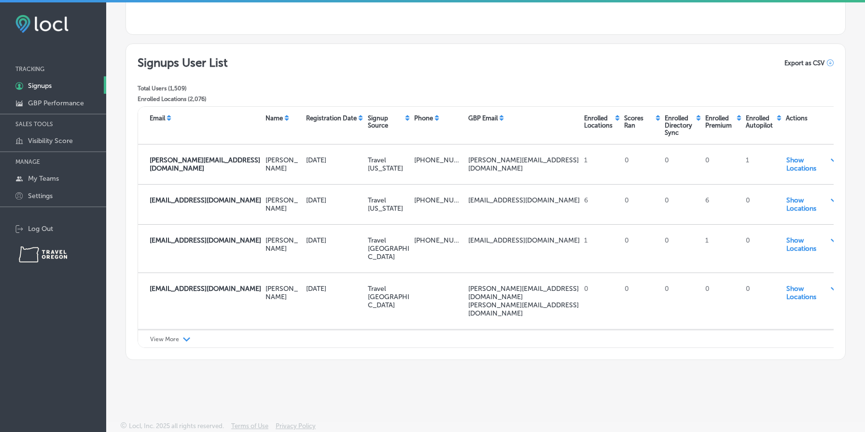
click at [831, 63] on icon at bounding box center [830, 62] width 7 height 7
click at [766, 75] on div "Signups User List Total Users ( 1,509 ) Enrolled Locations ( 2,076 ) Please wai…" at bounding box center [486, 81] width 696 height 51
click at [70, 107] on p "GBP Performance" at bounding box center [56, 103] width 56 height 8
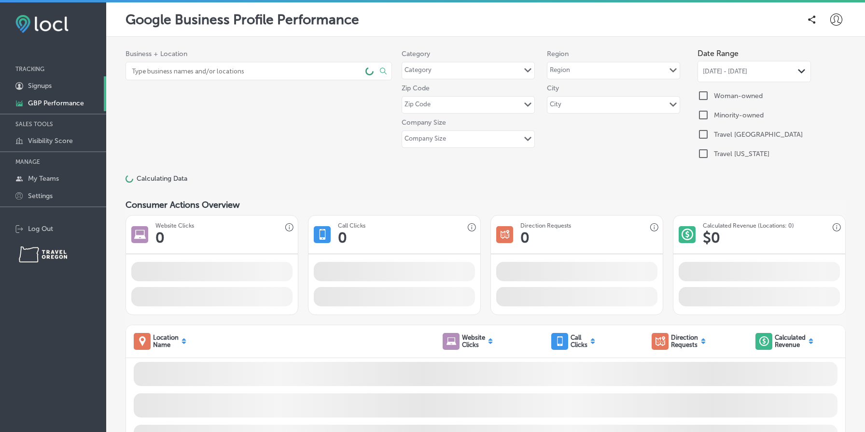
click at [54, 91] on link "1C5FB5B5-4719-4D7E-806B-B4503F7351CA Created with sketchtool. Signups" at bounding box center [53, 84] width 106 height 17
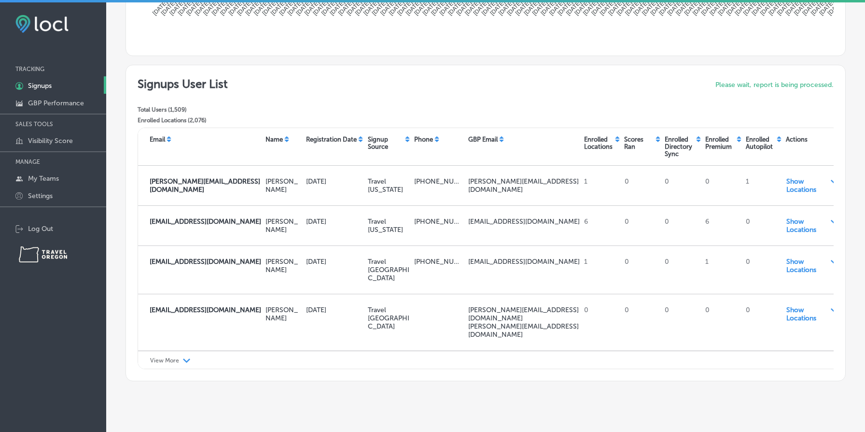
scroll to position [317, 0]
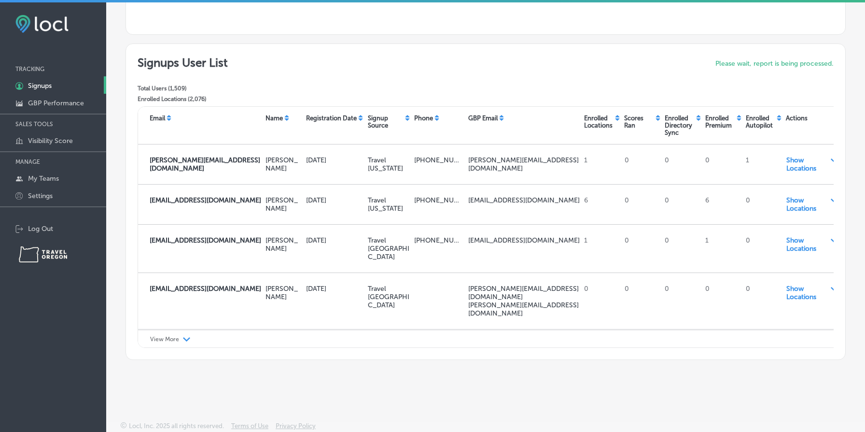
click at [759, 63] on label "Please wait, report is being processed." at bounding box center [774, 63] width 118 height 8
click at [448, 390] on div "Signups Select Organization All Date Range All Time Path Created with Sketch. S…" at bounding box center [485, 218] width 759 height 432
click at [719, 53] on div "Signups User List Total Users ( 1,509 ) Enrolled Locations ( 2,076 ) Please wai…" at bounding box center [486, 201] width 720 height 316
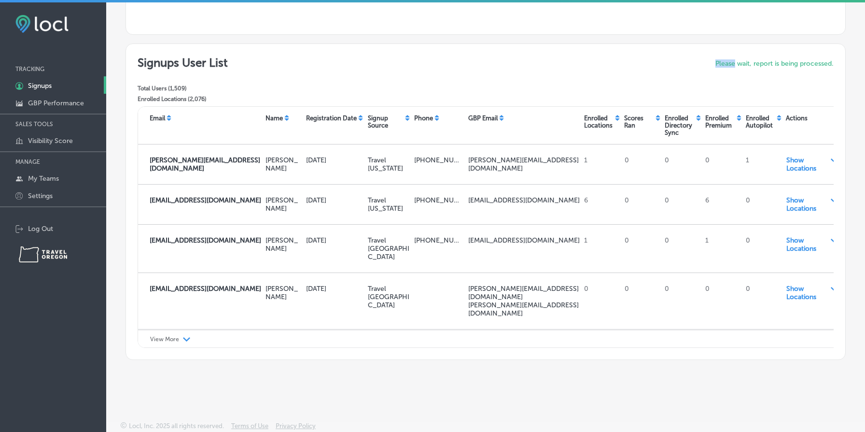
click at [719, 53] on div "Signups User List Total Users ( 1,509 ) Enrolled Locations ( 2,076 ) Please wai…" at bounding box center [486, 201] width 720 height 316
click at [683, 75] on div "Signups User List Total Users ( 1,509 ) Enrolled Locations ( 2,076 ) Please wai…" at bounding box center [486, 81] width 696 height 51
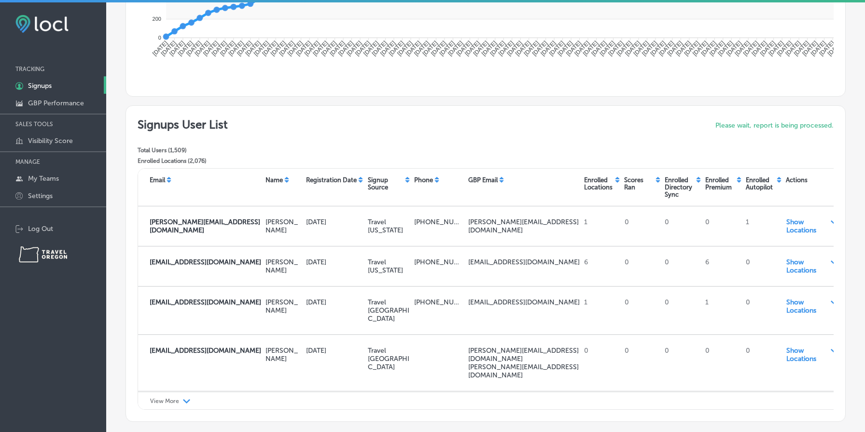
scroll to position [317, 0]
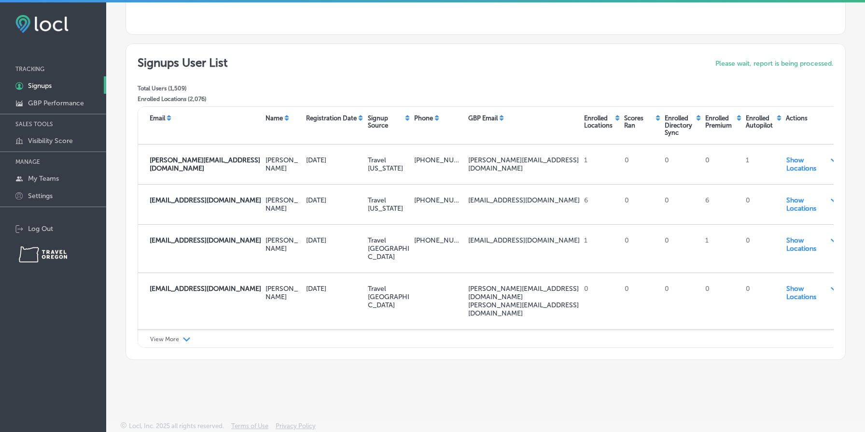
click at [775, 68] on div "Please wait, report is being processed." at bounding box center [774, 64] width 118 height 16
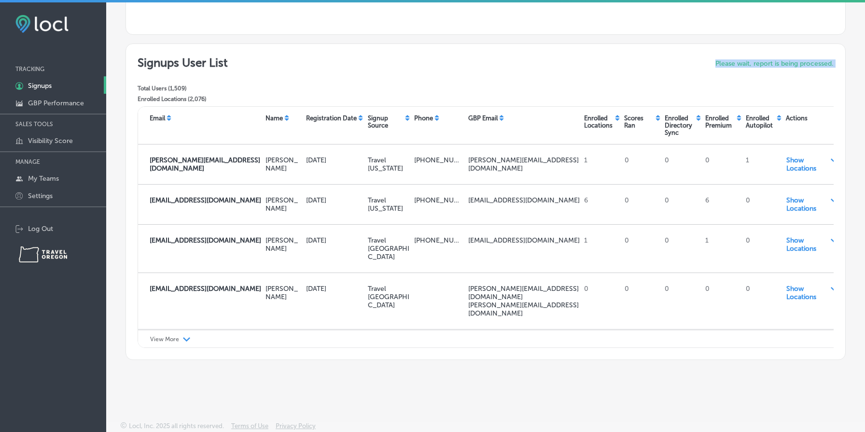
click at [775, 68] on div "Please wait, report is being processed." at bounding box center [774, 64] width 118 height 16
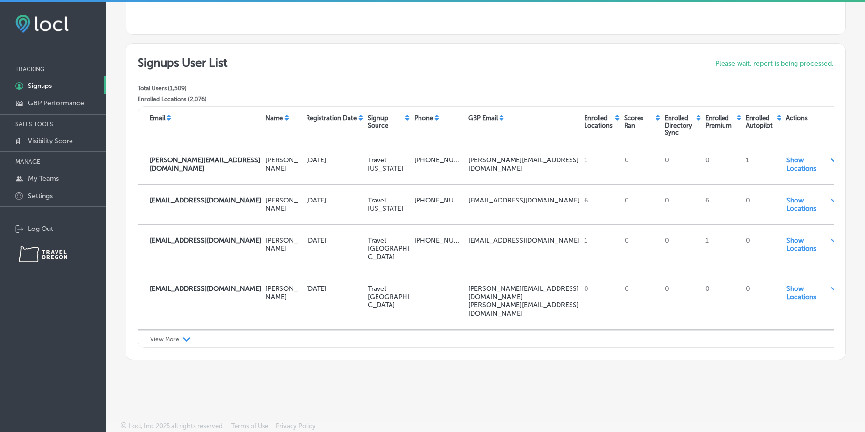
click at [775, 68] on div "Please wait, report is being processed." at bounding box center [774, 64] width 118 height 16
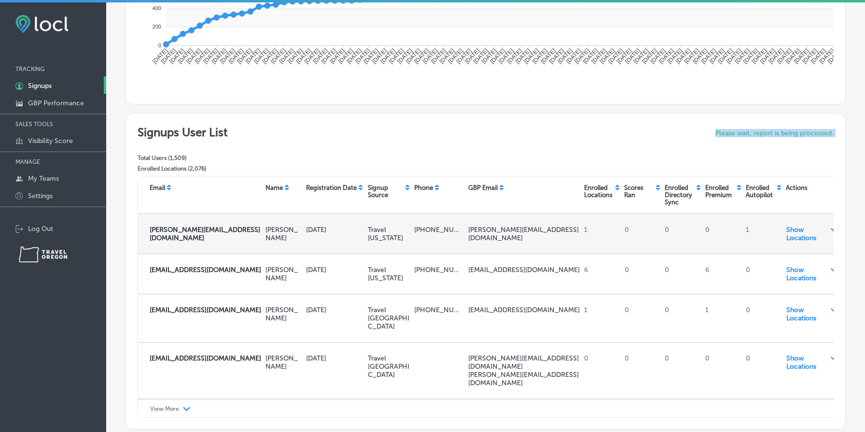
scroll to position [215, 0]
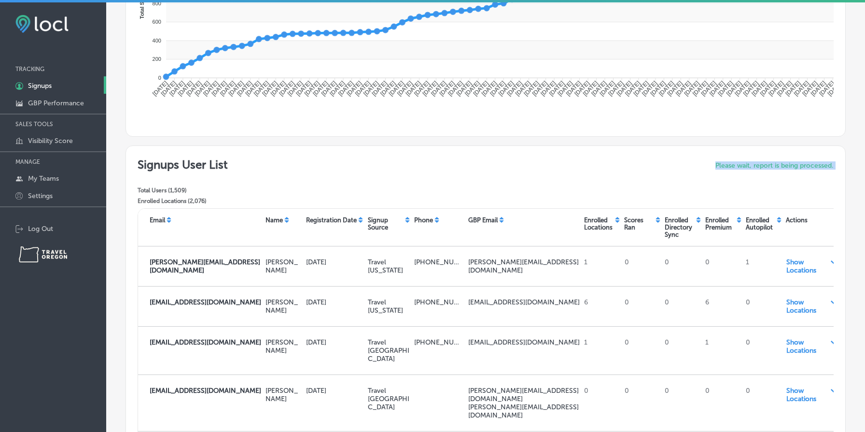
click at [674, 165] on div "Signups User List Total Users ( 1,509 ) Enrolled Locations ( 2,076 ) Please wai…" at bounding box center [486, 182] width 696 height 51
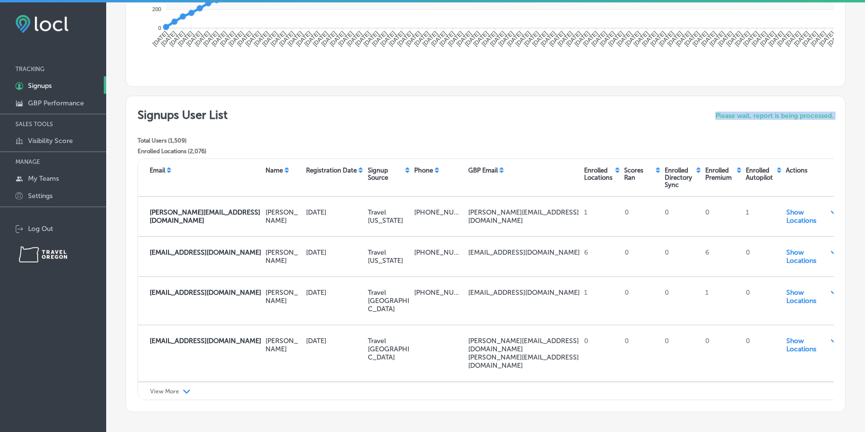
scroll to position [317, 0]
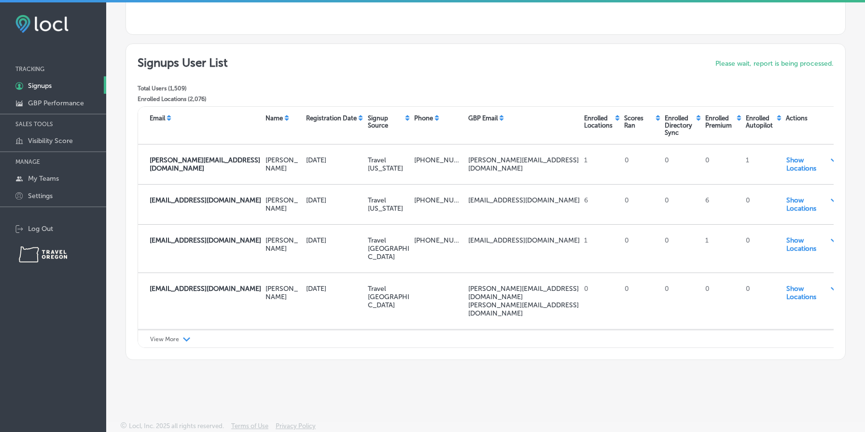
click at [674, 165] on div "0" at bounding box center [681, 164] width 41 height 24
click at [596, 68] on div "Signups User List Total Users ( 1,509 ) Enrolled Locations ( 2,076 ) Please wai…" at bounding box center [486, 81] width 696 height 51
